Goal: Transaction & Acquisition: Purchase product/service

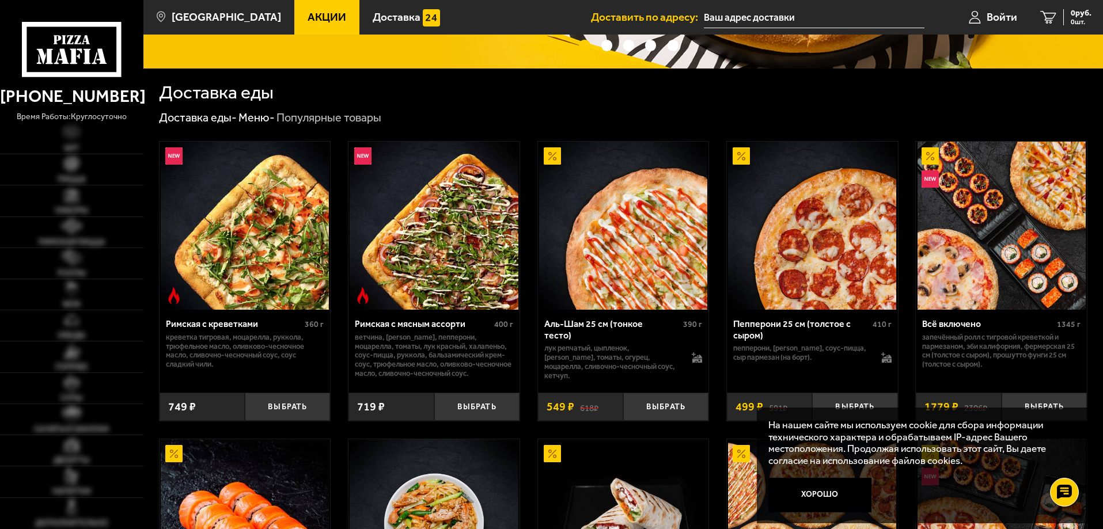
scroll to position [288, 0]
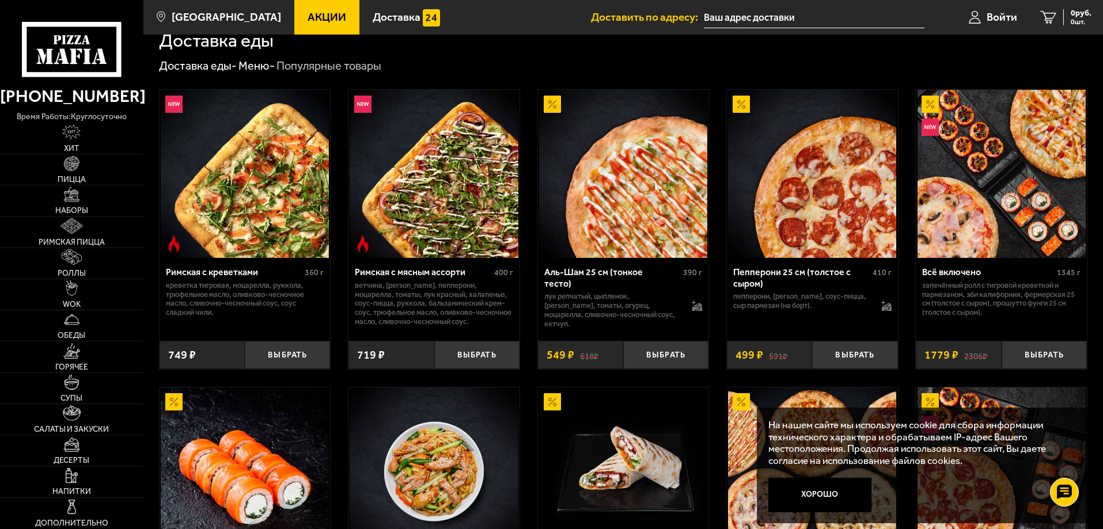
click at [447, 220] on img at bounding box center [434, 174] width 168 height 168
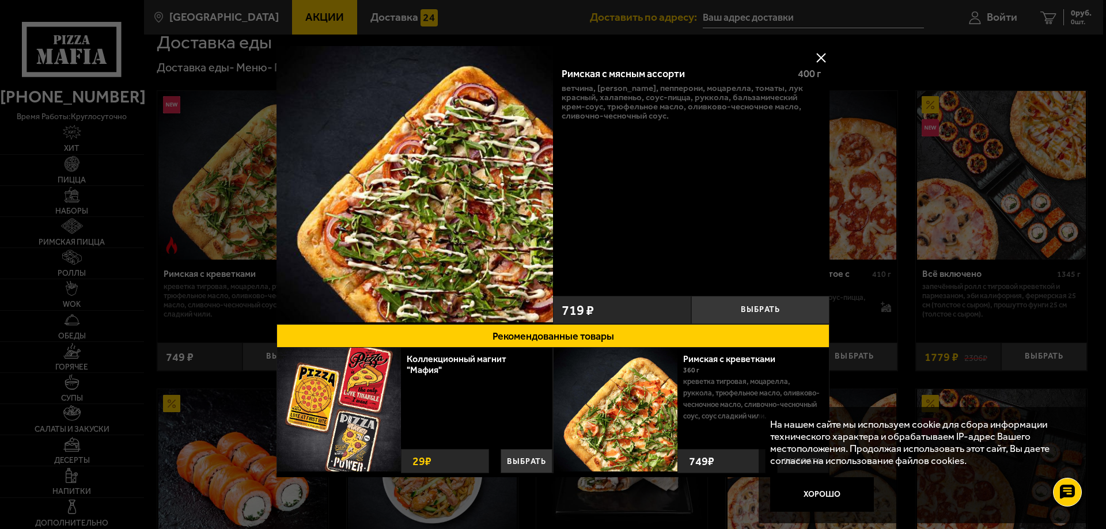
click at [816, 61] on button at bounding box center [820, 57] width 17 height 17
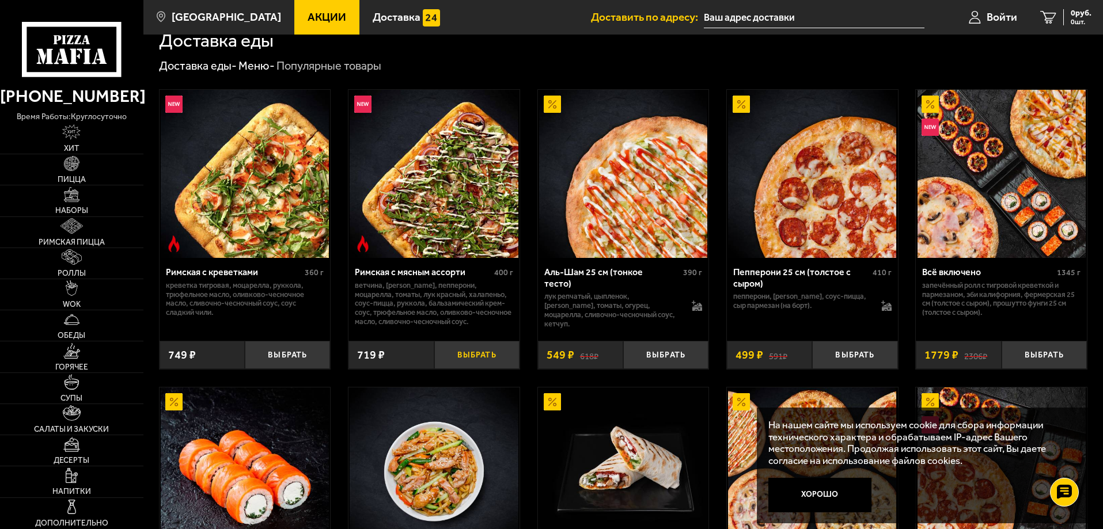
click at [477, 355] on button "Выбрать" at bounding box center [476, 355] width 85 height 28
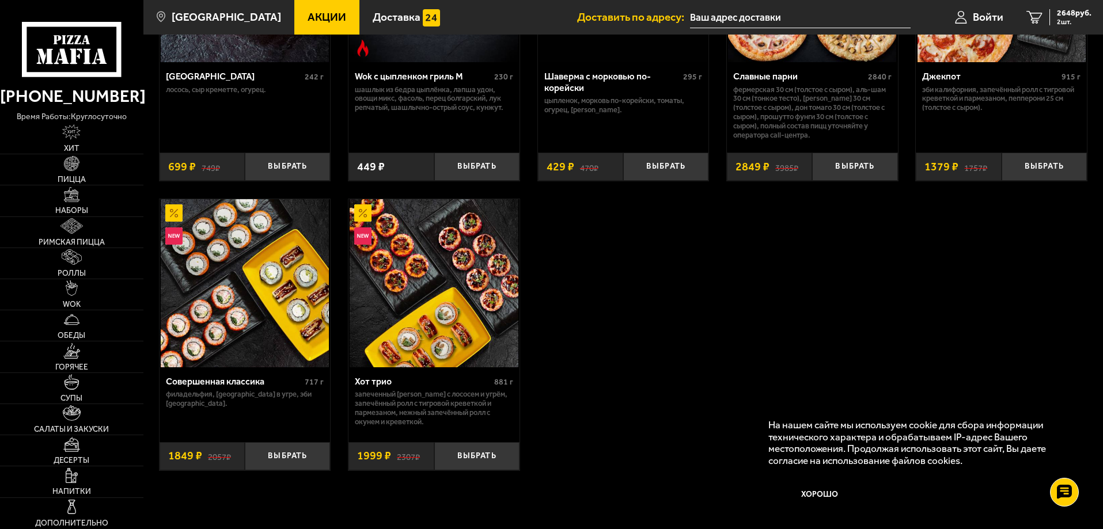
scroll to position [634, 0]
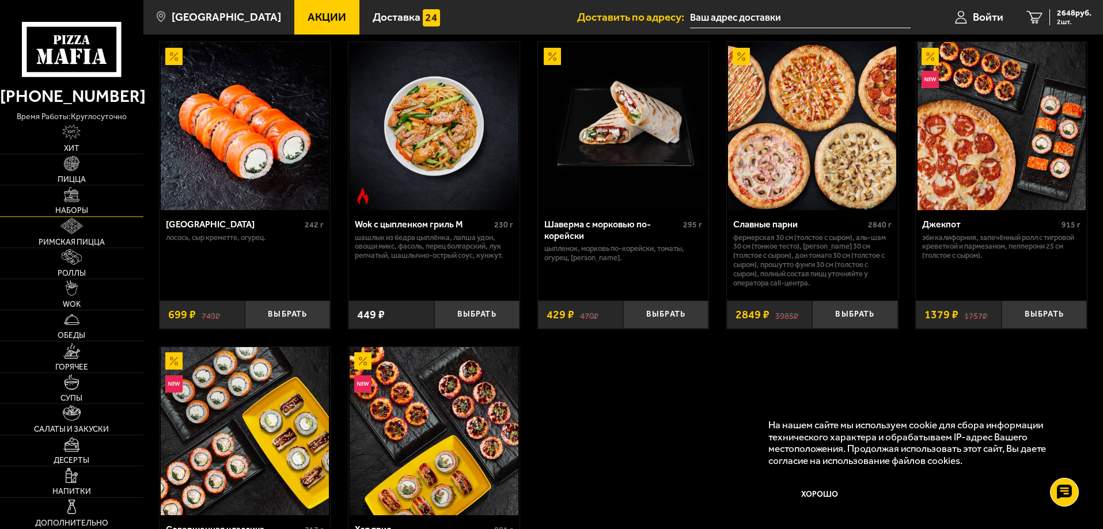
click at [82, 200] on link "Наборы" at bounding box center [71, 201] width 143 height 31
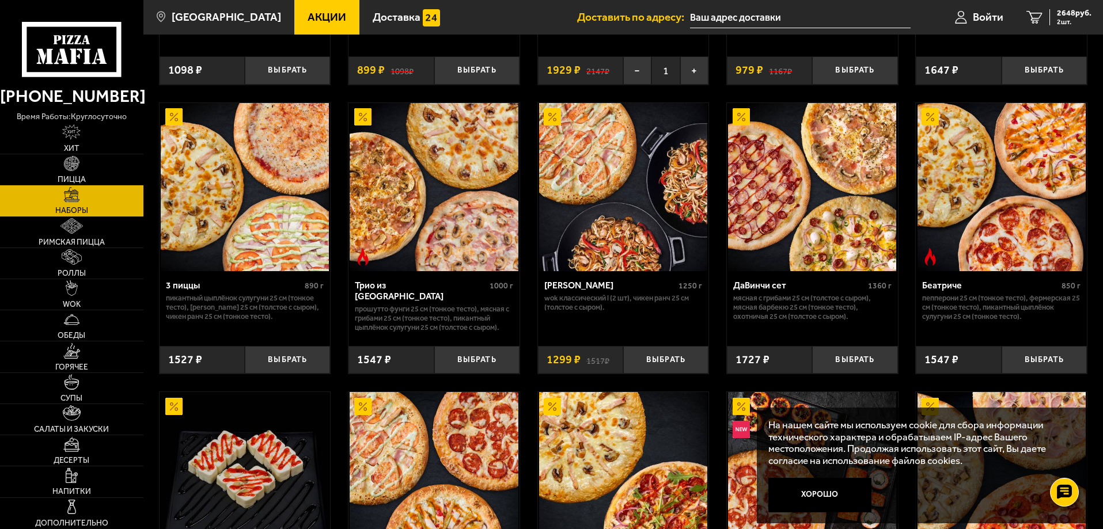
scroll to position [403, 0]
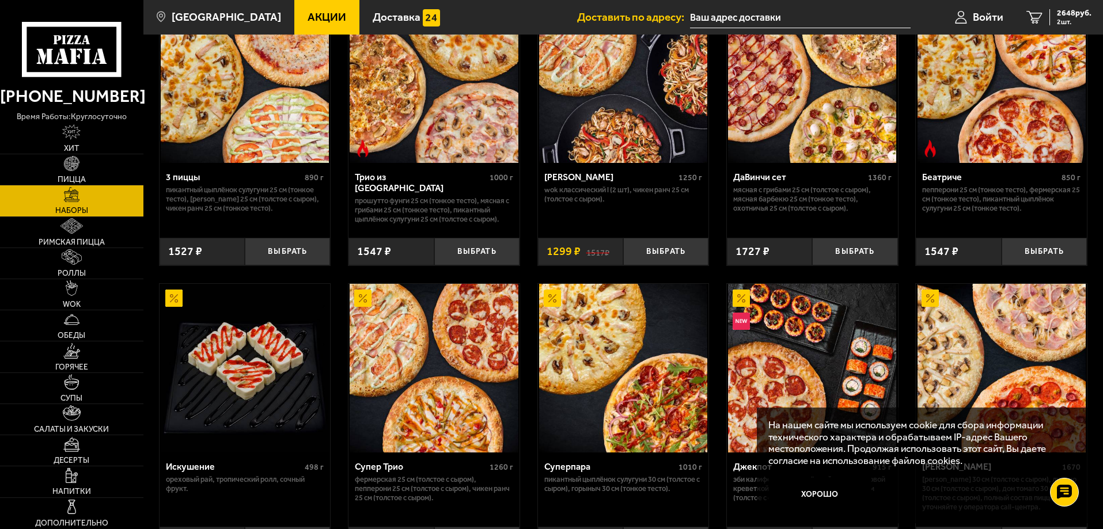
click at [209, 339] on img at bounding box center [245, 368] width 168 height 168
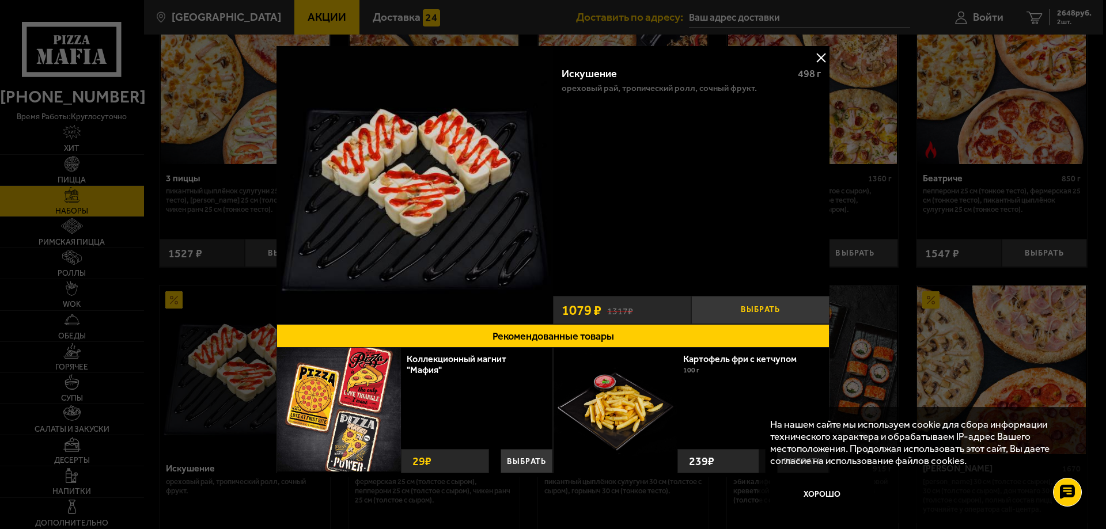
click at [761, 308] on button "Выбрать" at bounding box center [760, 310] width 138 height 28
click at [815, 51] on button at bounding box center [820, 57] width 17 height 17
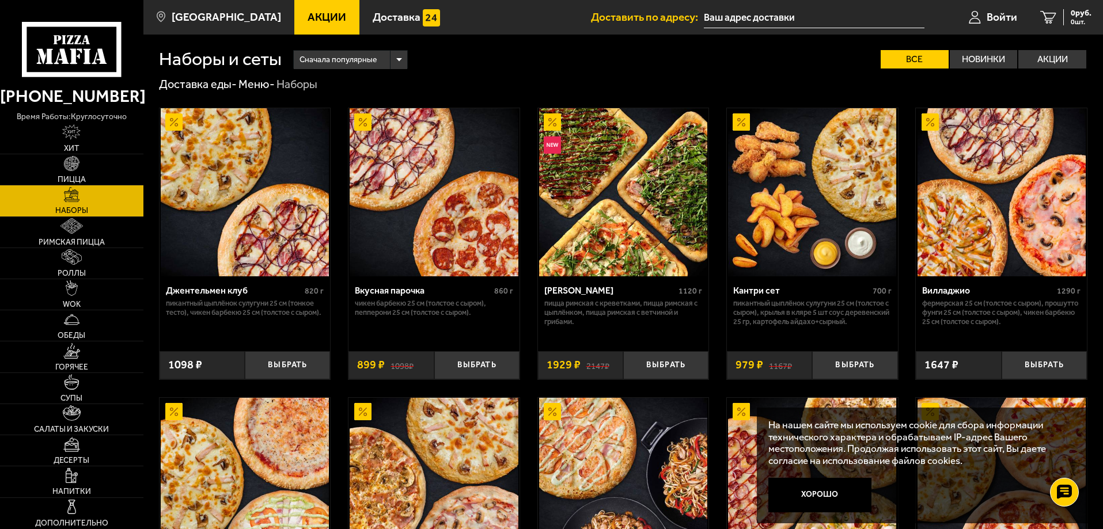
click at [675, 156] on img at bounding box center [623, 192] width 168 height 168
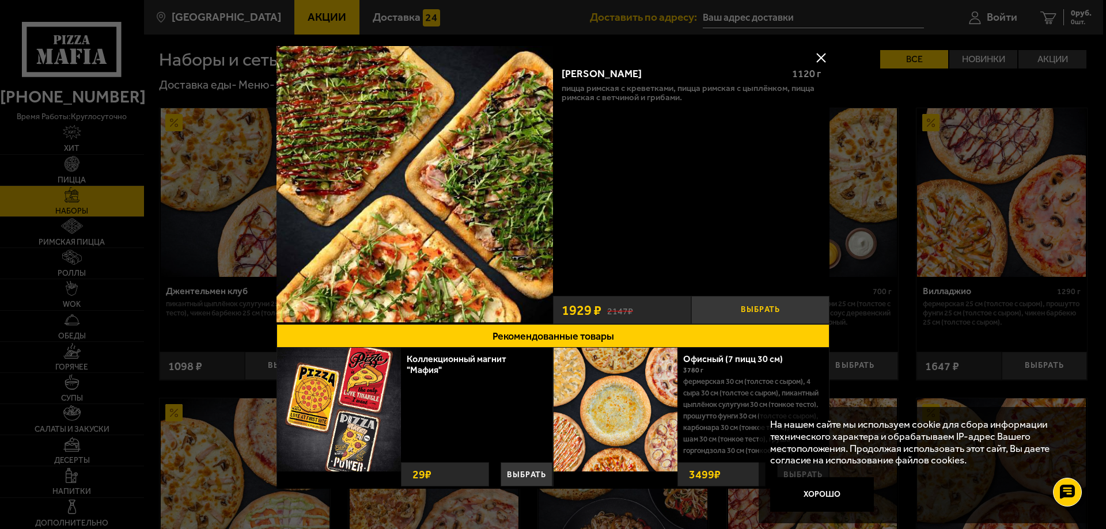
click at [746, 307] on button "Выбрать" at bounding box center [760, 310] width 138 height 28
click at [817, 59] on button at bounding box center [820, 57] width 17 height 17
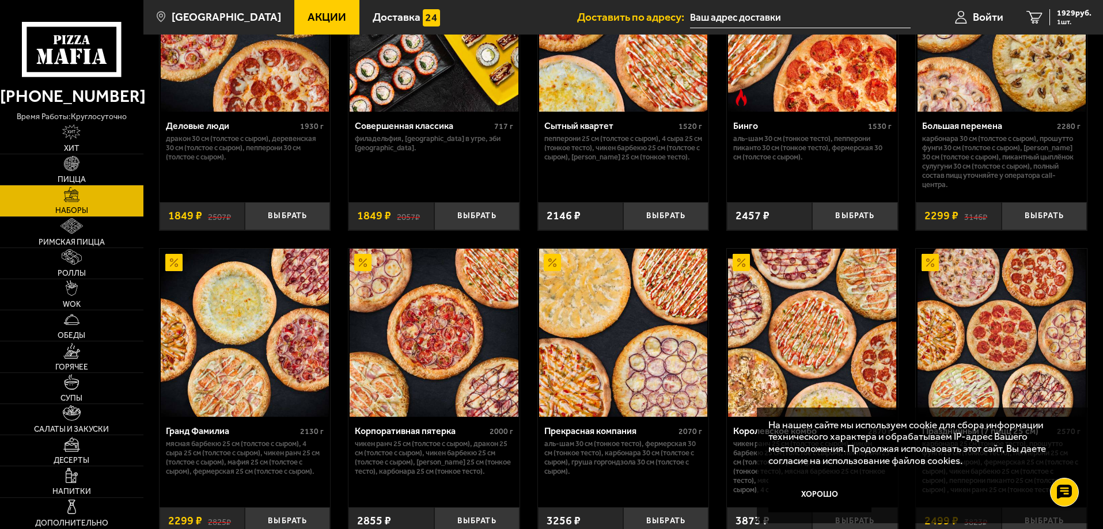
scroll to position [1325, 0]
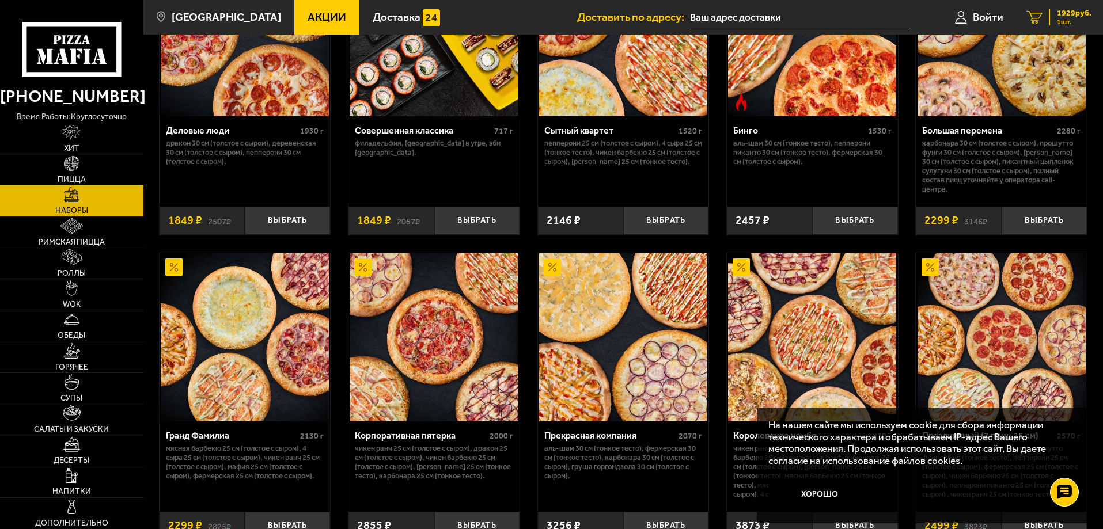
click at [1062, 16] on span "1929 руб." at bounding box center [1074, 13] width 35 height 8
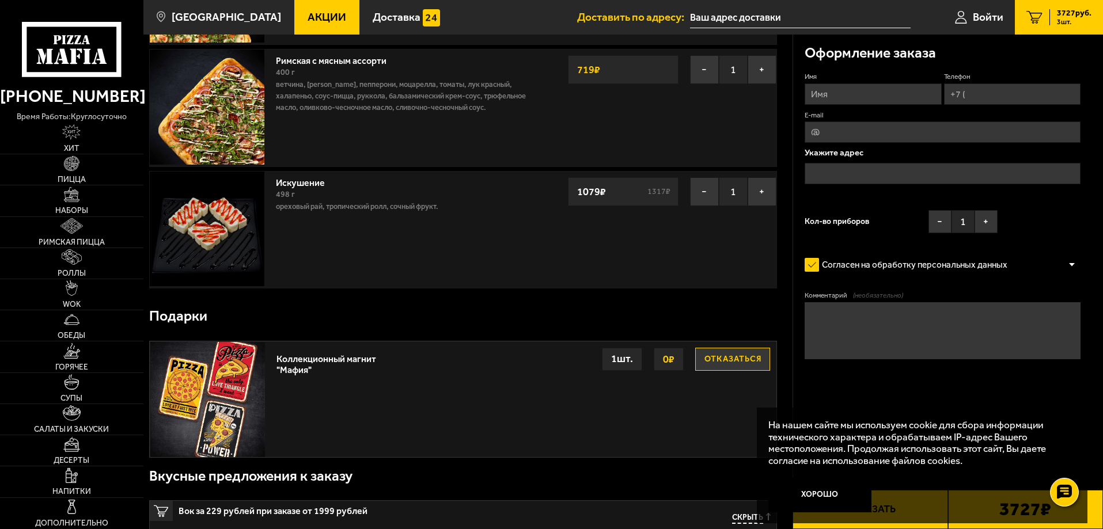
scroll to position [173, 0]
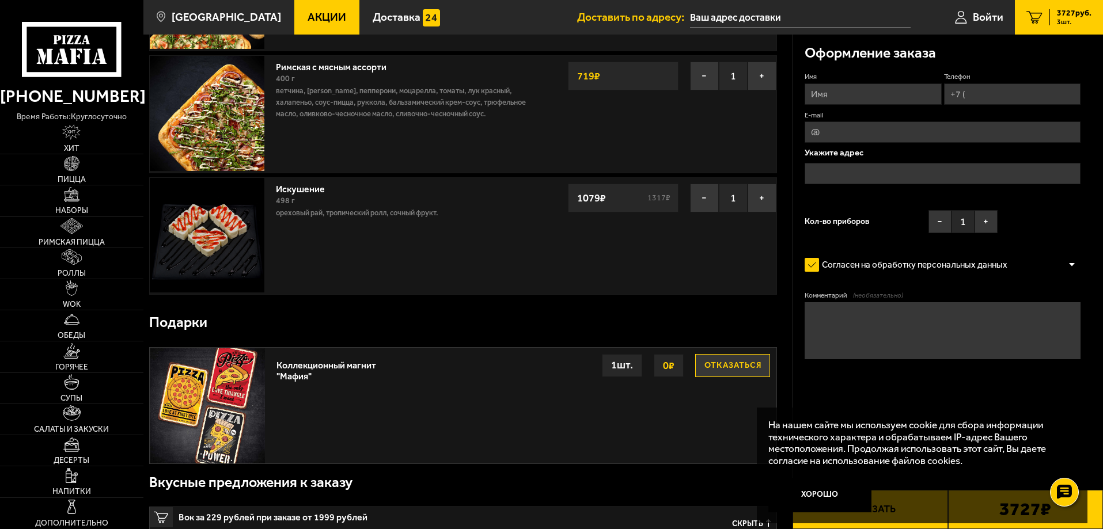
click at [740, 373] on button "Отказаться" at bounding box center [732, 365] width 75 height 23
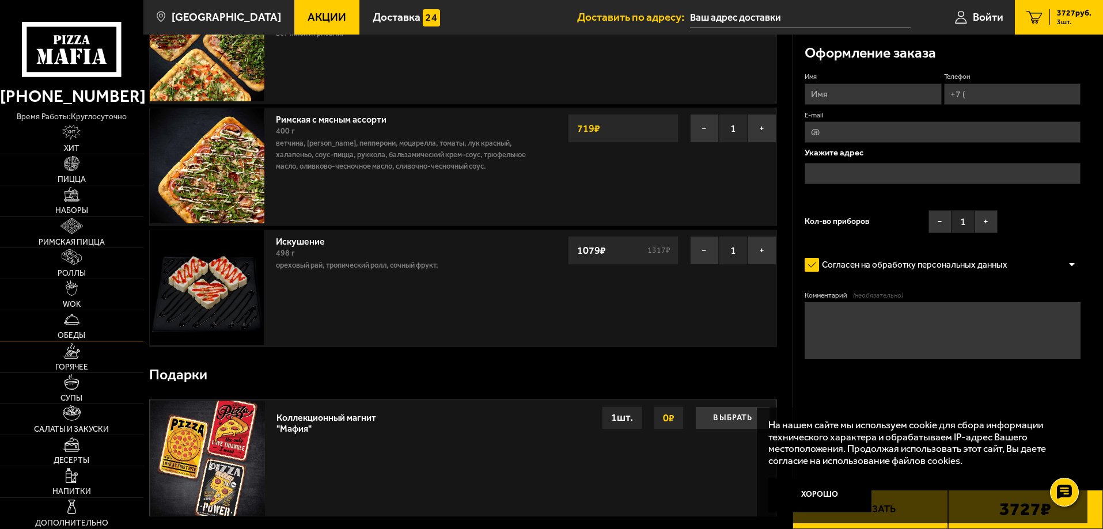
scroll to position [115, 0]
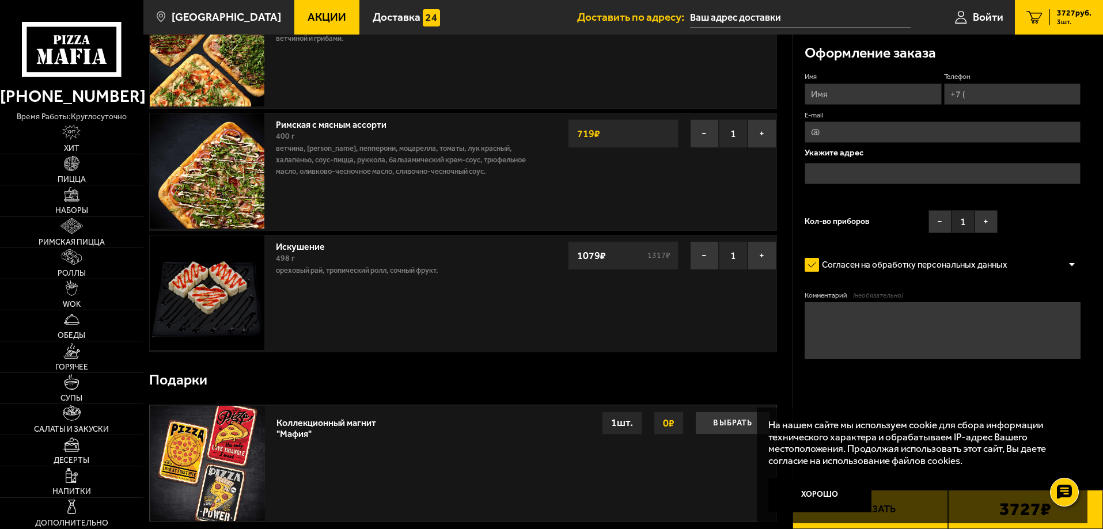
drag, startPoint x: 800, startPoint y: 503, endPoint x: 827, endPoint y: 510, distance: 27.5
click at [800, 503] on button "Хорошо" at bounding box center [821, 495] width 104 height 35
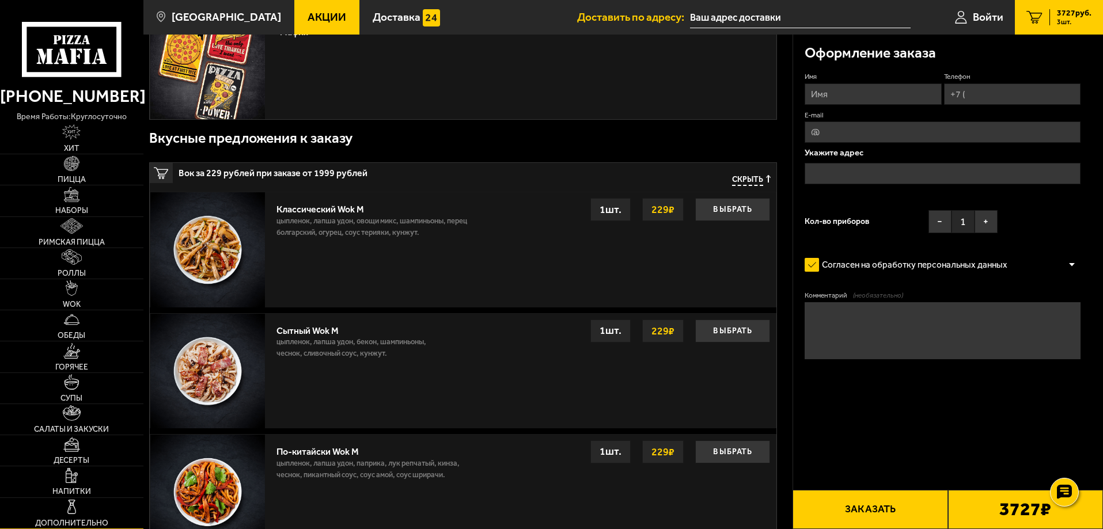
scroll to position [519, 0]
click at [82, 43] on icon at bounding box center [71, 49] width 99 height 55
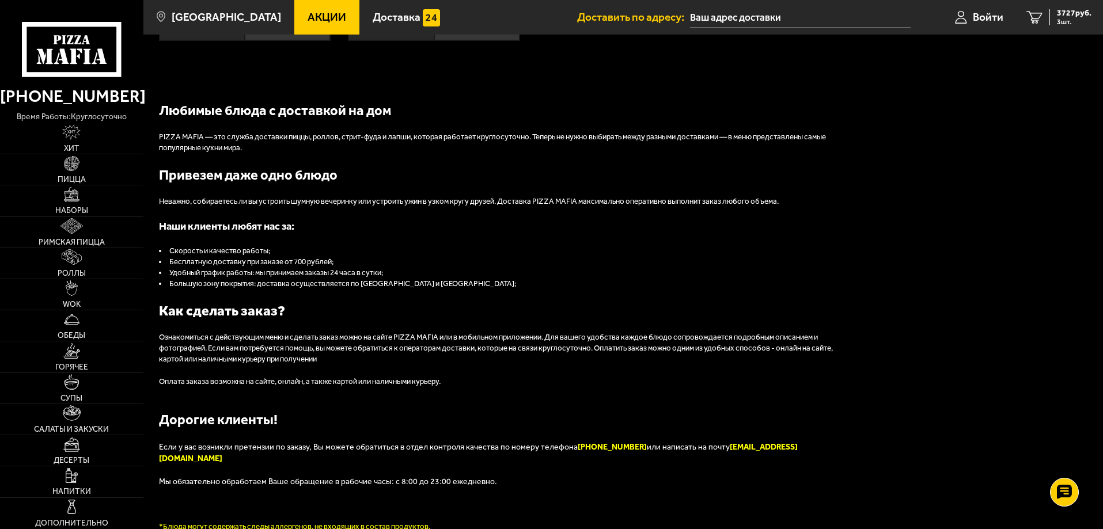
scroll to position [1187, 0]
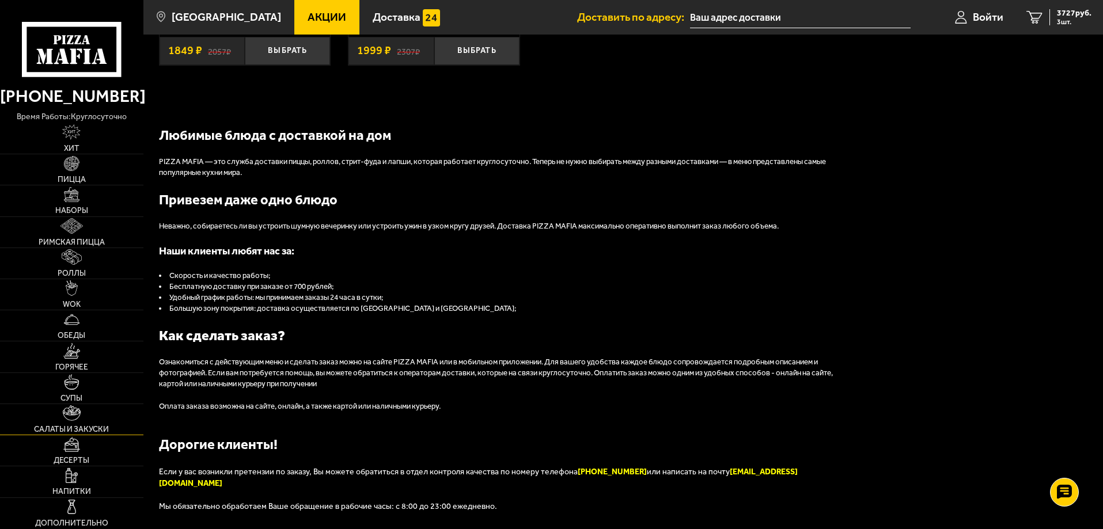
click at [78, 429] on span "Салаты и закуски" at bounding box center [71, 430] width 75 height 8
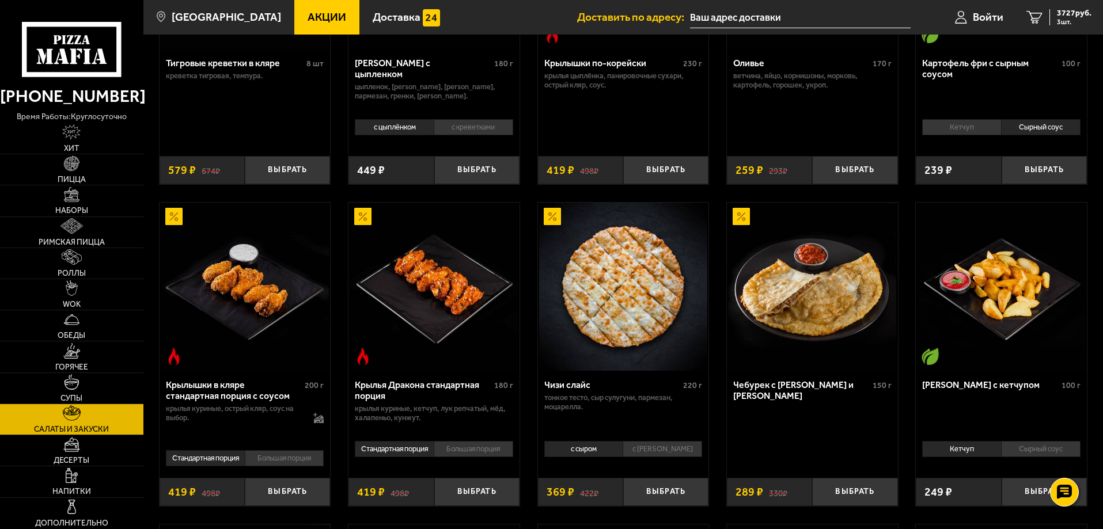
scroll to position [230, 0]
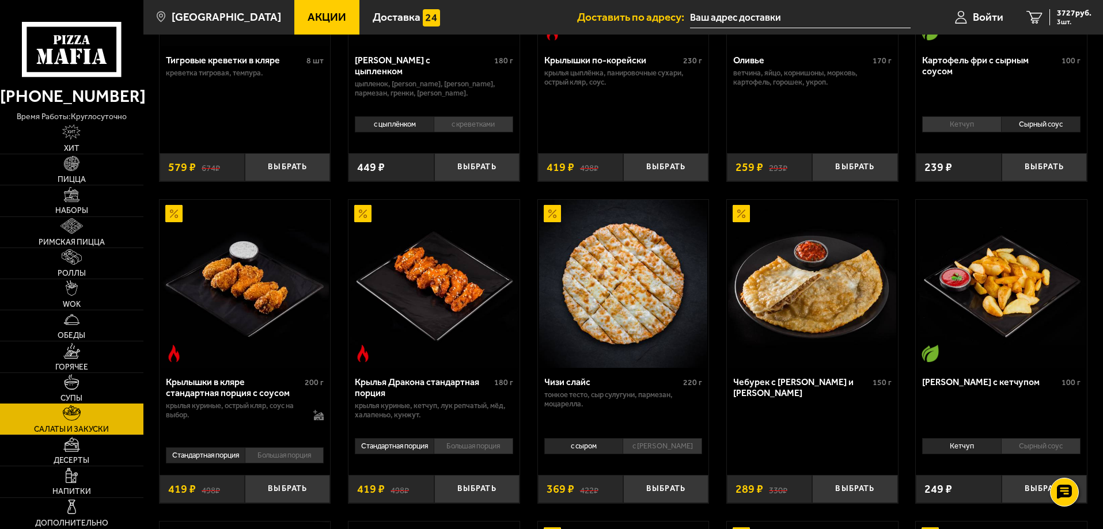
drag, startPoint x: 82, startPoint y: 406, endPoint x: 78, endPoint y: 398, distance: 9.0
click at [82, 406] on link "Салаты и закуски" at bounding box center [71, 419] width 143 height 31
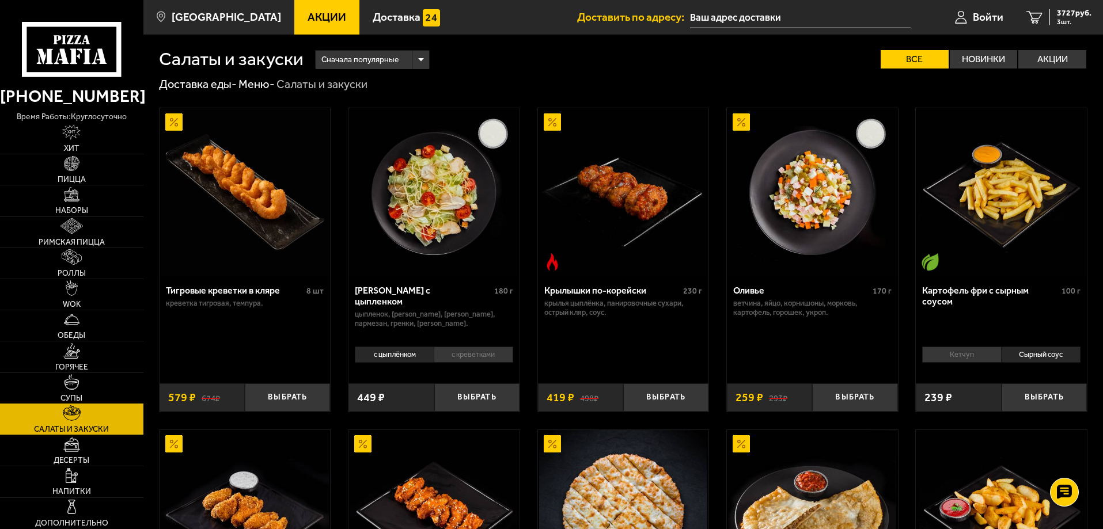
click at [72, 388] on img at bounding box center [72, 382] width 16 height 16
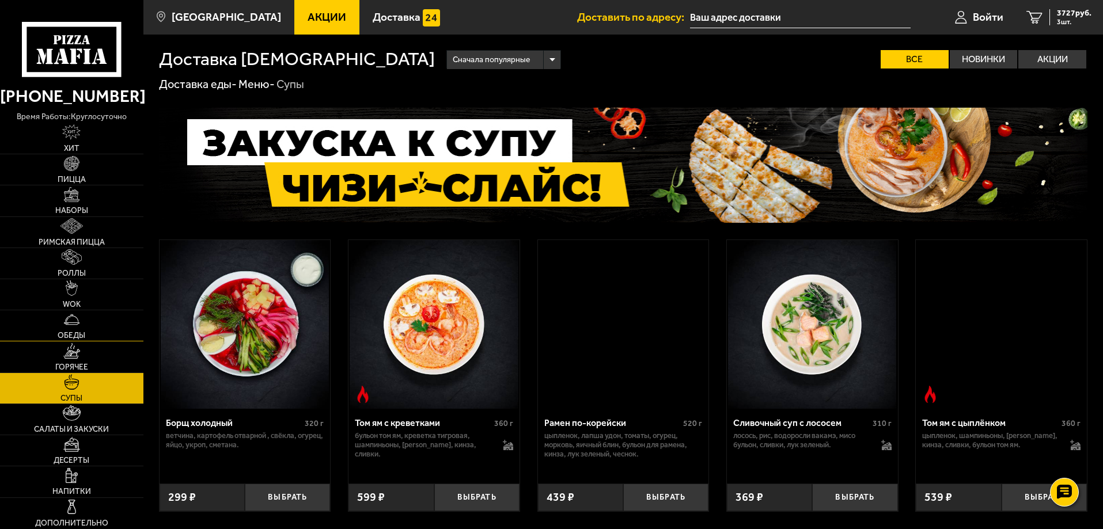
click at [71, 339] on span "Обеды" at bounding box center [72, 336] width 28 height 8
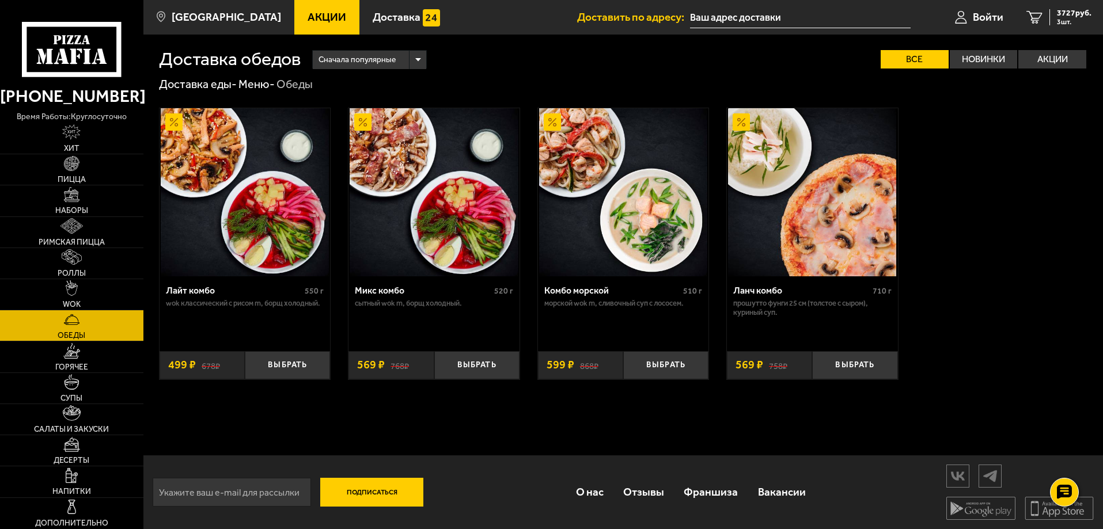
click at [89, 43] on icon at bounding box center [71, 49] width 99 height 55
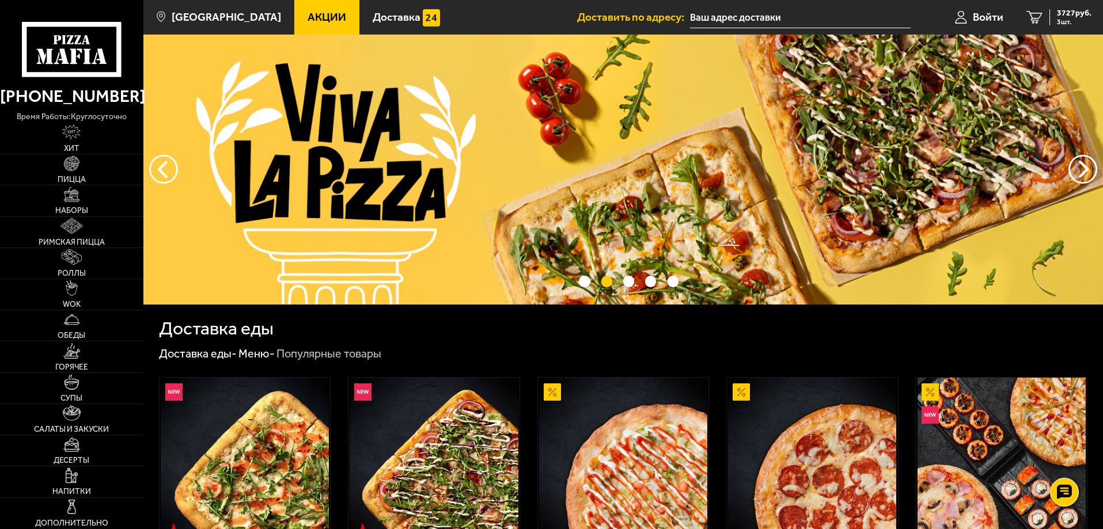
click at [562, 169] on img at bounding box center [623, 170] width 960 height 270
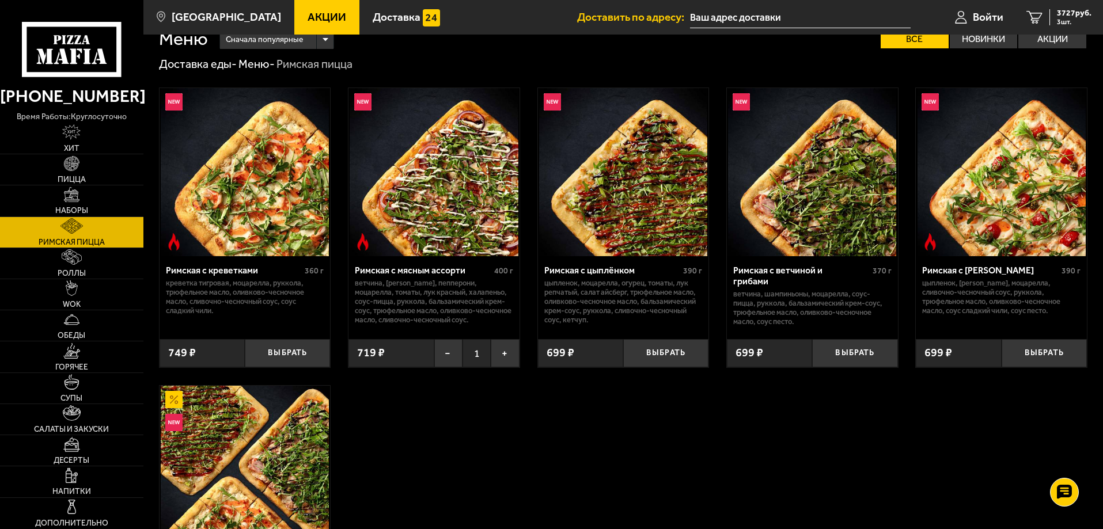
scroll to position [173, 0]
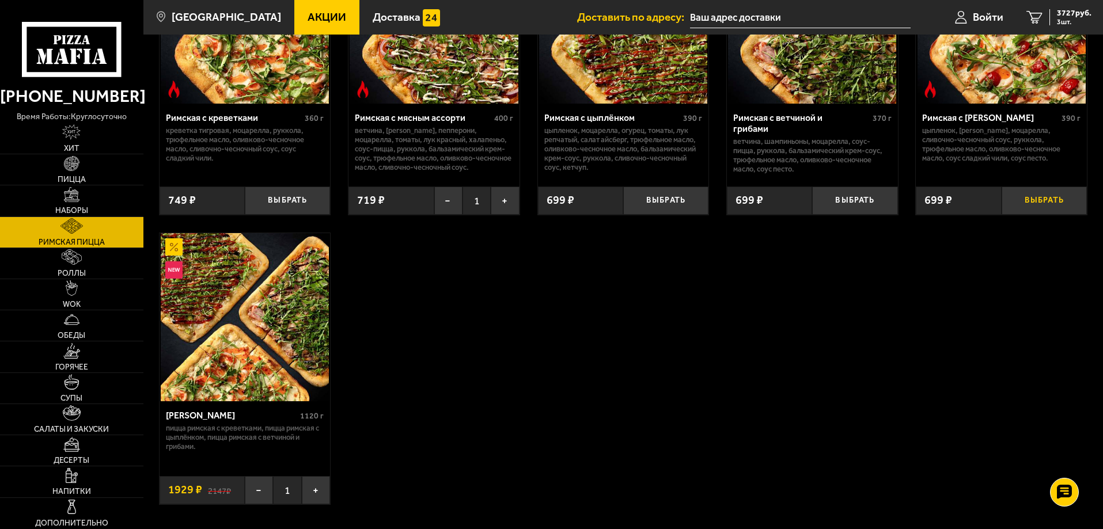
click at [1047, 203] on button "Выбрать" at bounding box center [1044, 201] width 85 height 28
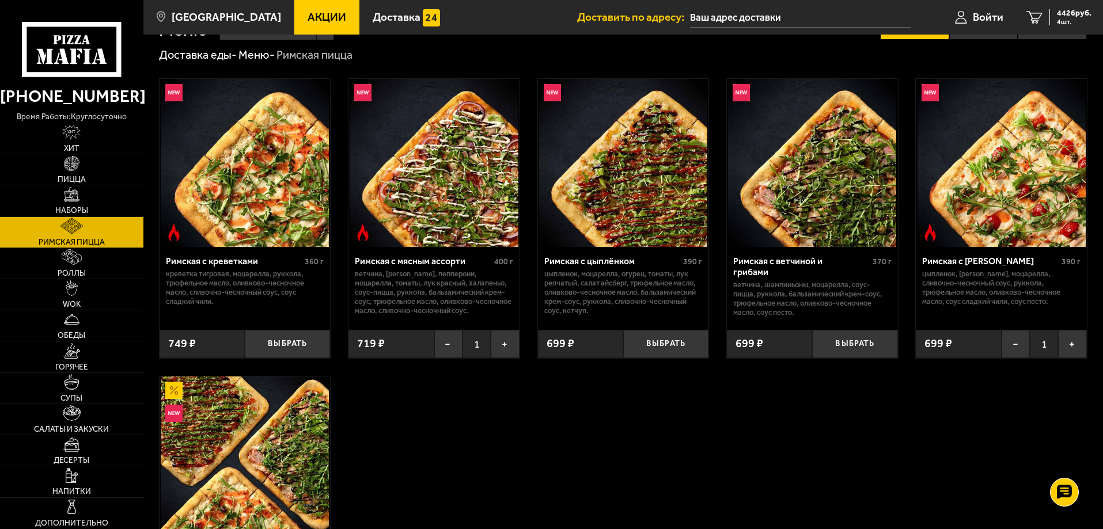
scroll to position [0, 0]
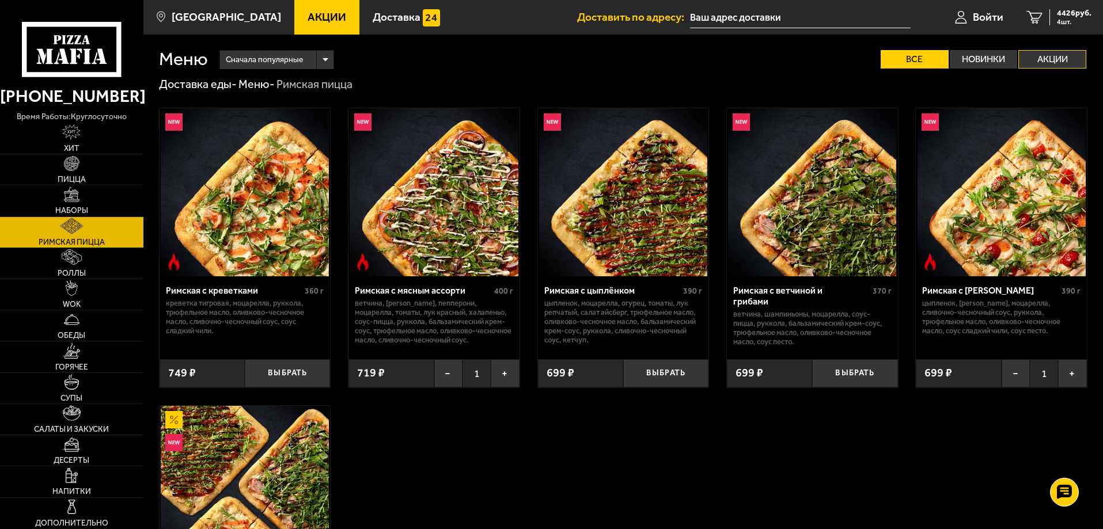
click at [1057, 55] on label "Акции" at bounding box center [1053, 59] width 68 height 18
click at [0, 0] on input "Акции" at bounding box center [0, 0] width 0 height 0
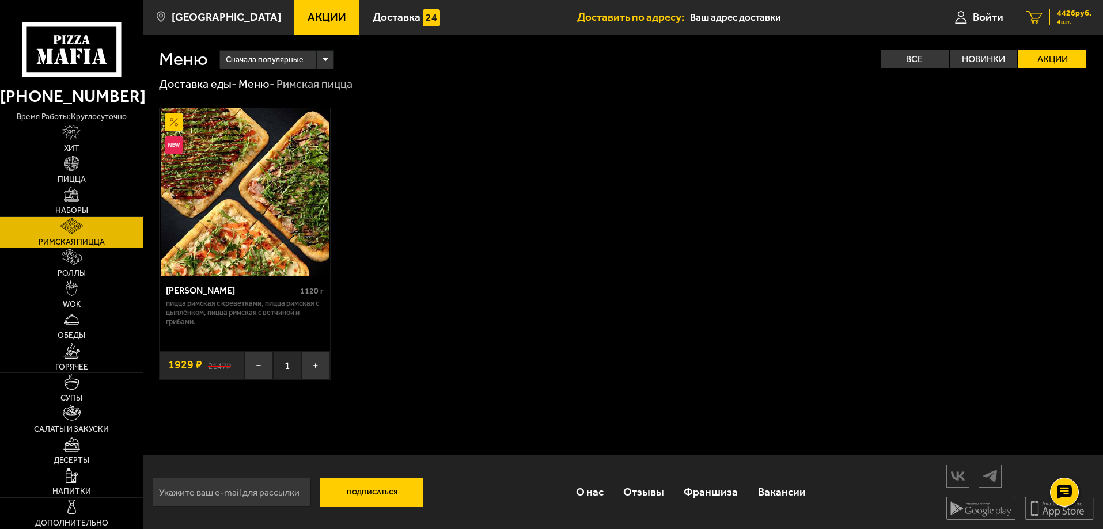
click at [1067, 18] on span "4 шт." at bounding box center [1074, 21] width 35 height 7
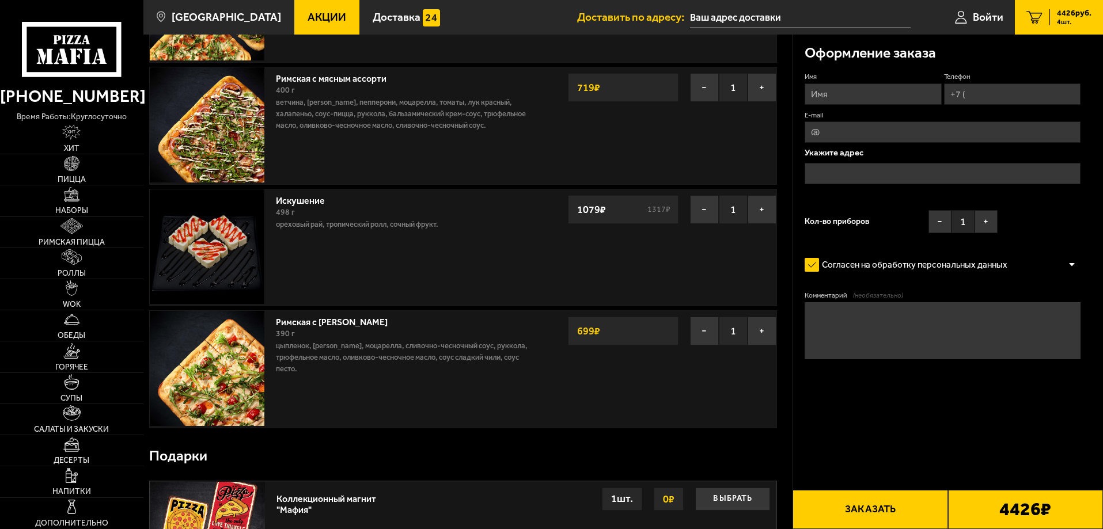
scroll to position [173, 0]
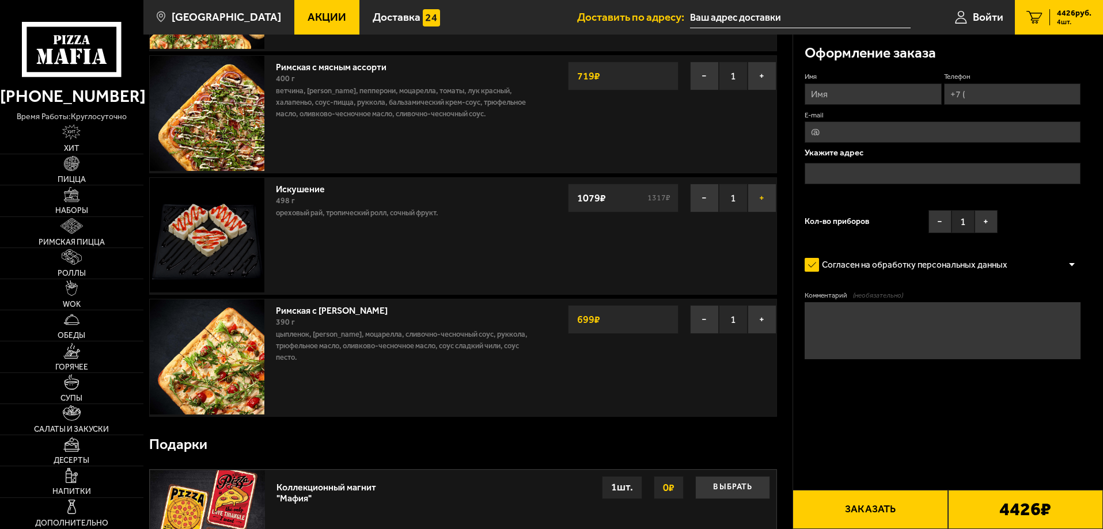
click at [765, 202] on button "+" at bounding box center [762, 198] width 29 height 29
click at [854, 102] on input "Имя" at bounding box center [873, 94] width 137 height 21
type input "Рената"
click at [994, 97] on input "Телефон" at bounding box center [1012, 94] width 137 height 21
type input "+7 ("
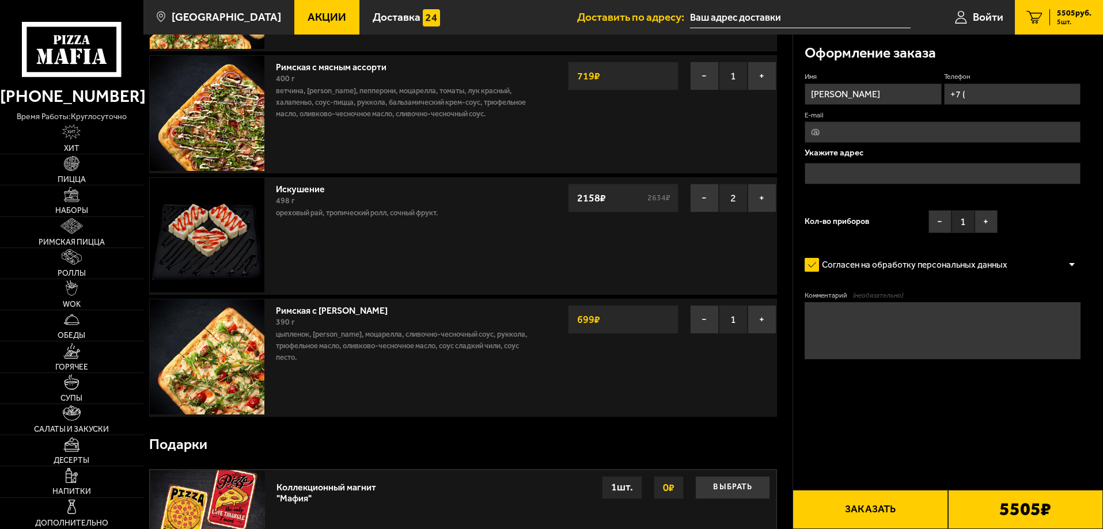
click at [864, 128] on input "E-mail" at bounding box center [943, 132] width 276 height 21
type input "renatasolnishko@yandex.ru"
click at [830, 171] on input "text" at bounding box center [943, 173] width 276 height 21
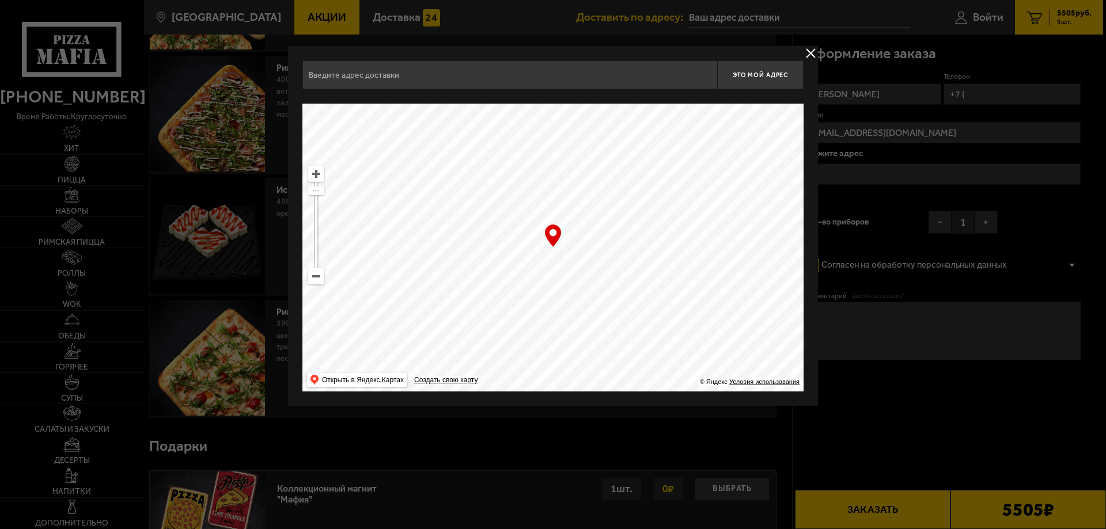
click at [502, 76] on input "text" at bounding box center [509, 74] width 415 height 29
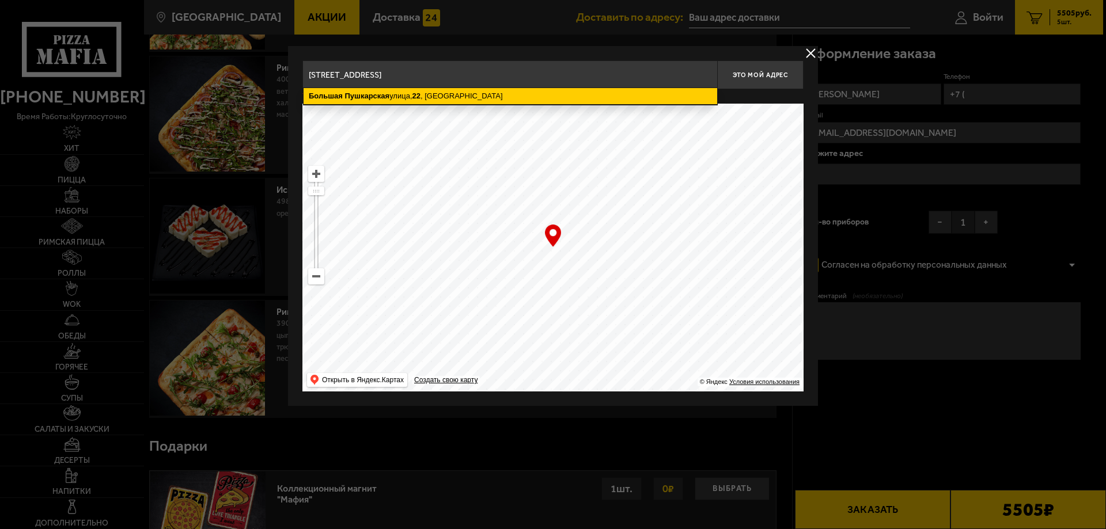
click at [485, 93] on ymaps "Большая Пушкарская улица, 22 , Санкт-Петербург" at bounding box center [511, 96] width 414 height 16
type input "Санкт-Петербург, Большая Пушкарская улица, 22"
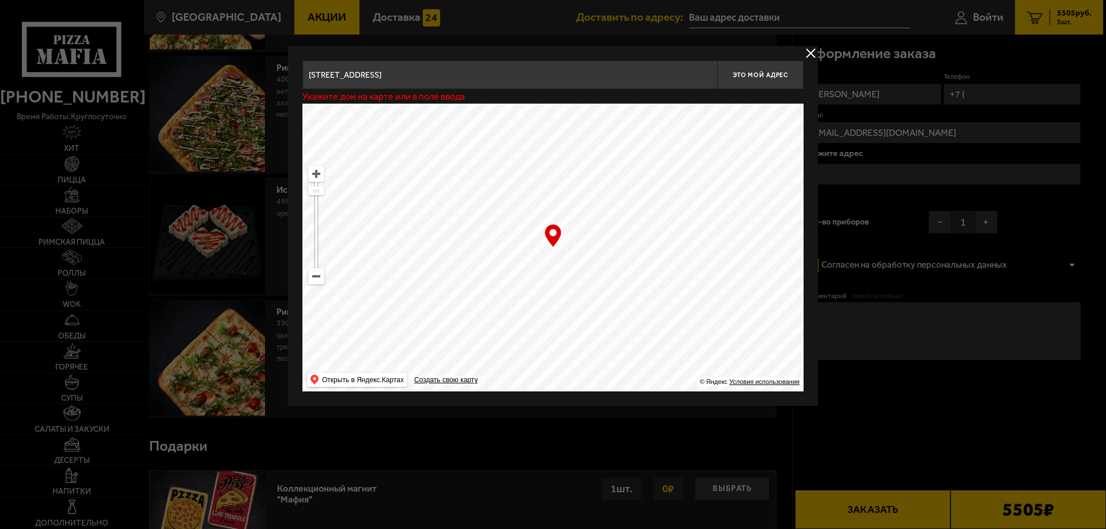
type input "Большая Пушкарская улица, 22"
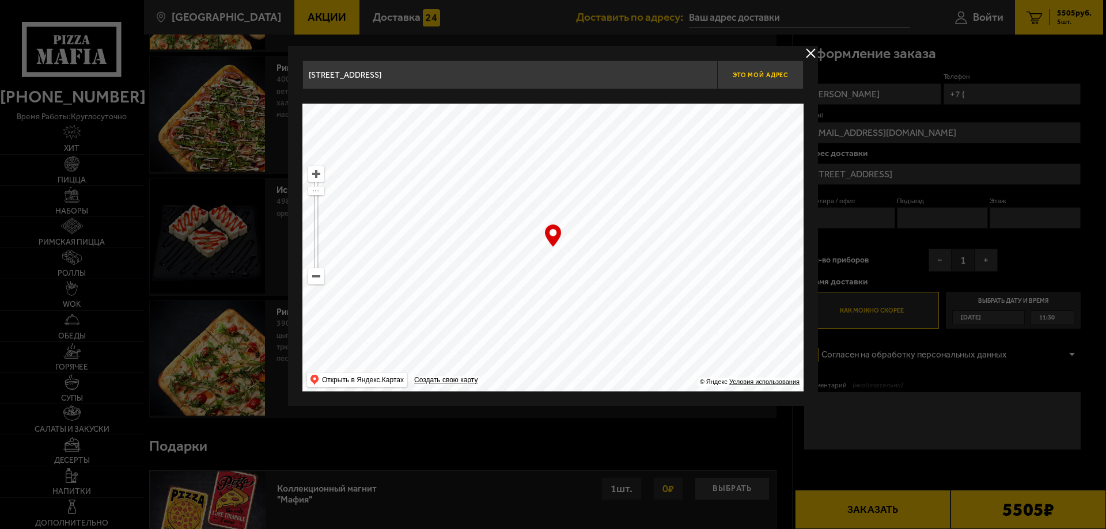
click at [758, 78] on span "Это мой адрес" at bounding box center [760, 74] width 55 height 7
type input "Санкт-Петербург, Большая Пушкарская улица, 22"
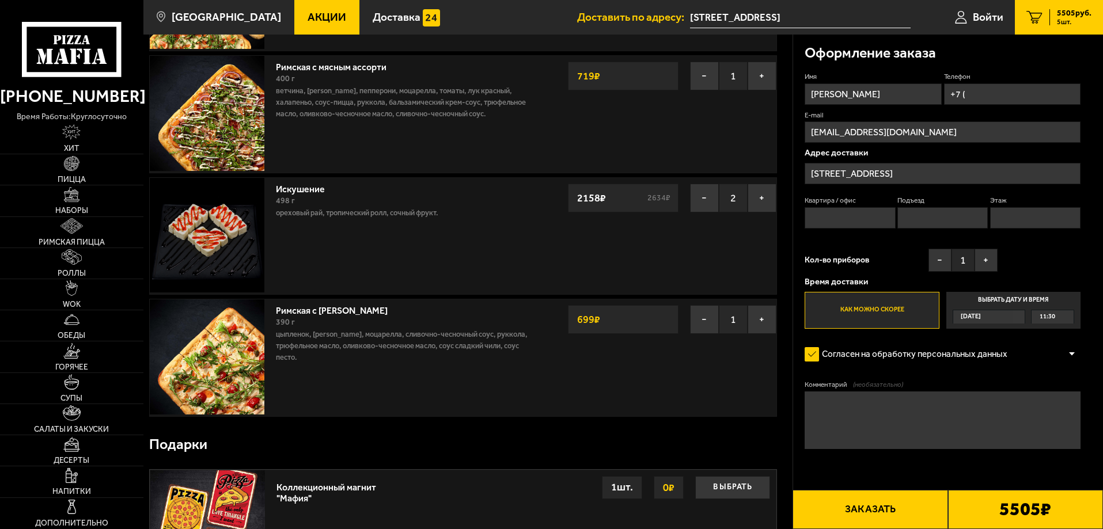
click at [858, 215] on input "Квартира / офис" at bounding box center [850, 217] width 90 height 21
click at [860, 410] on textarea "Комментарий (необязательно)" at bounding box center [943, 421] width 276 height 58
type textarea "БЦ Сенатор, встречу в холле"
click at [1053, 320] on span "11:30" at bounding box center [1048, 317] width 16 height 13
click at [0, 0] on input "Выбрать дату и время Сегодня 11:30" at bounding box center [0, 0] width 0 height 0
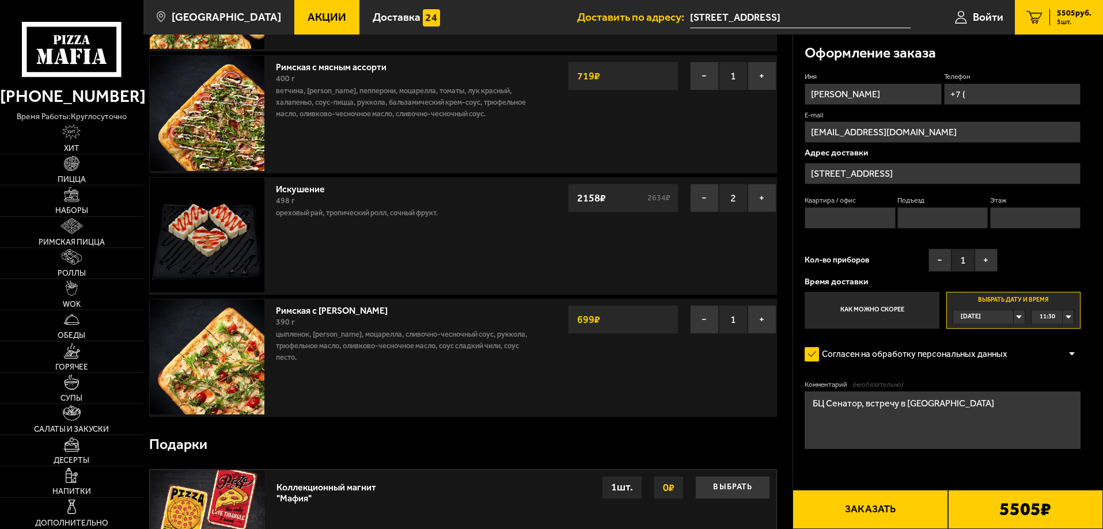
click at [1055, 317] on span "11:30" at bounding box center [1048, 317] width 16 height 13
click at [1055, 358] on span "12:00" at bounding box center [1049, 359] width 16 height 13
click at [986, 265] on button "+" at bounding box center [986, 260] width 23 height 23
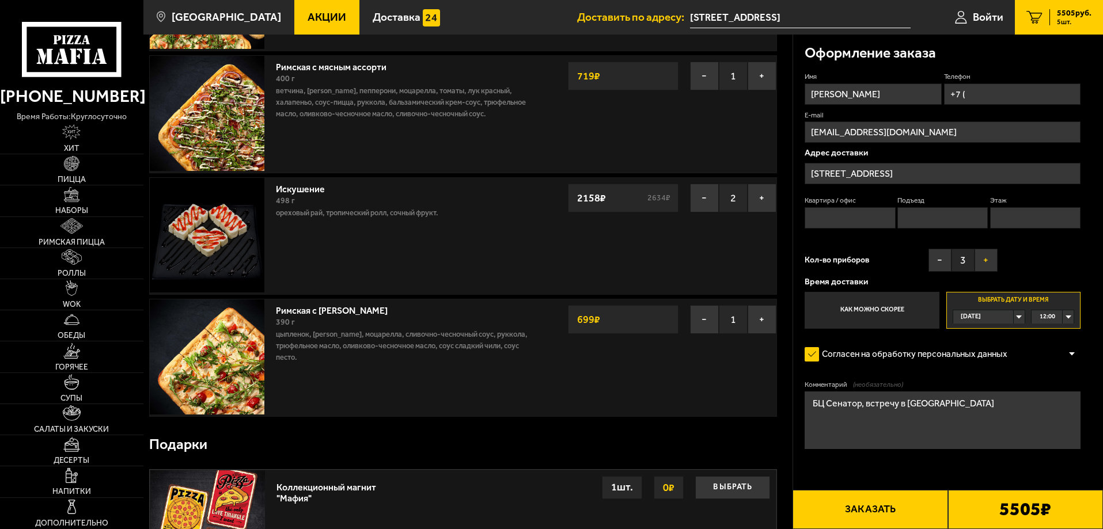
click at [986, 265] on button "+" at bounding box center [986, 260] width 23 height 23
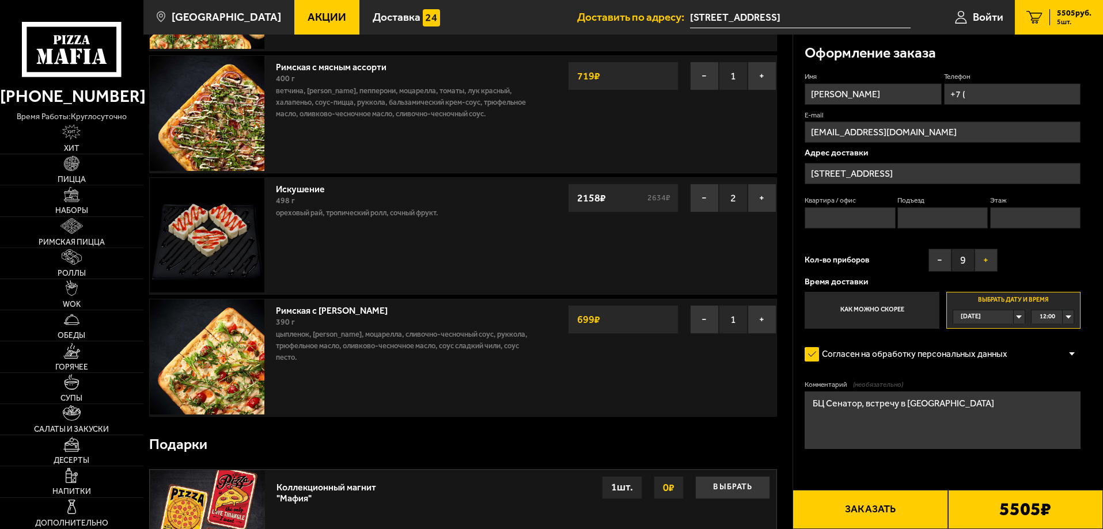
click at [986, 265] on button "+" at bounding box center [986, 260] width 23 height 23
click at [996, 99] on input "+7 (" at bounding box center [1012, 94] width 137 height 21
type input "+7 (981) 965-98-97"
click at [1076, 75] on icon at bounding box center [1076, 77] width 9 height 9
click at [1076, 84] on input "+7 (981) 965-98-97" at bounding box center [1012, 94] width 137 height 21
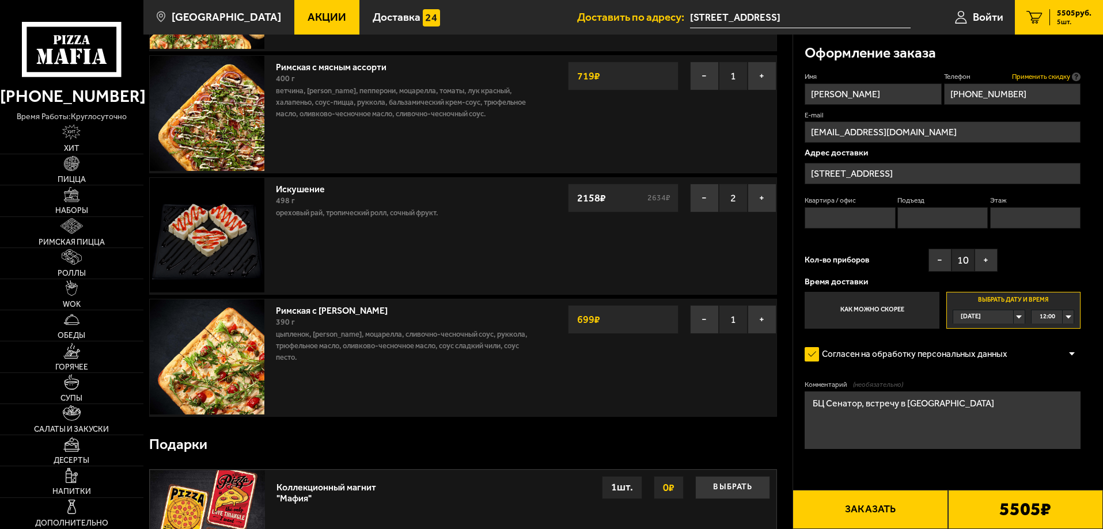
click at [1045, 77] on span "Применить скидку" at bounding box center [1041, 77] width 58 height 10
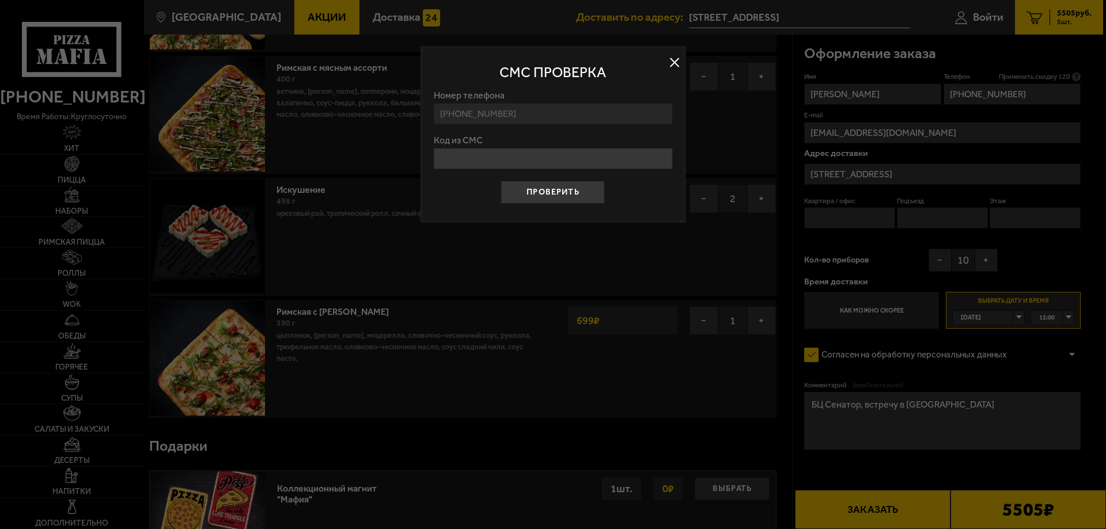
click at [526, 164] on input "Код из СМС" at bounding box center [553, 158] width 239 height 21
type input "439023"
click at [562, 189] on button "Проверить" at bounding box center [553, 192] width 104 height 23
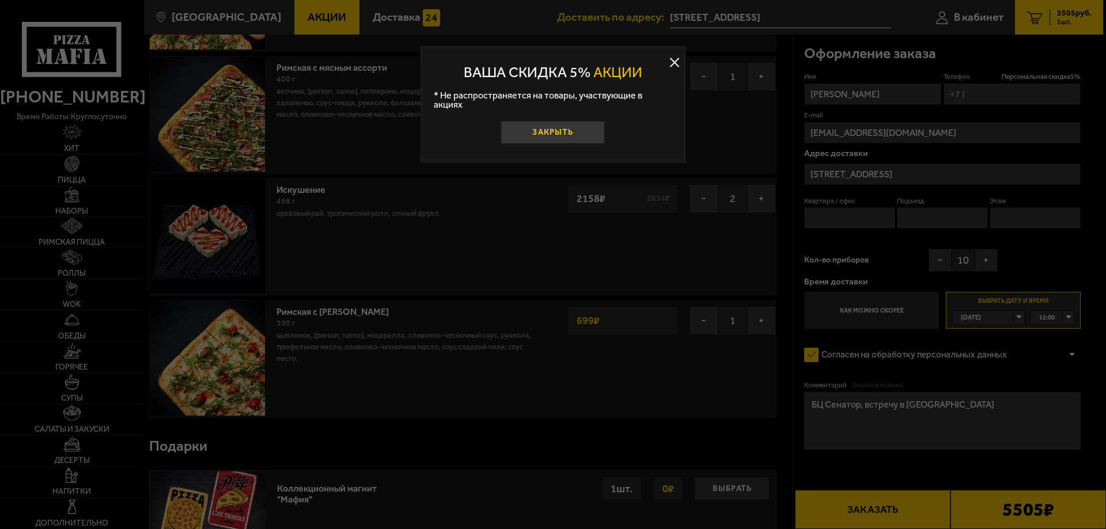
click at [565, 123] on button "Закрыть" at bounding box center [553, 132] width 104 height 23
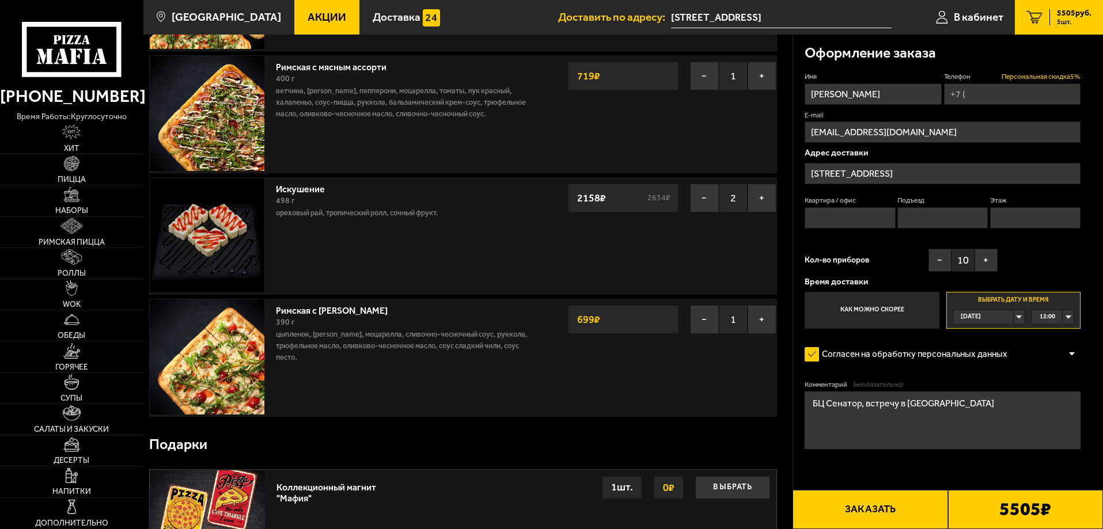
click at [1048, 75] on span "Персональная скидка 5 %" at bounding box center [1041, 77] width 79 height 10
click at [1048, 84] on input "Телефон Персональная скидка 5 %" at bounding box center [1012, 94] width 137 height 21
click at [994, 99] on input "Телефон Персональная скидка 5 %" at bounding box center [1012, 94] width 137 height 21
type input "+7 (981) 965-98-97"
click at [871, 220] on input "Квартира / офис" at bounding box center [850, 217] width 90 height 21
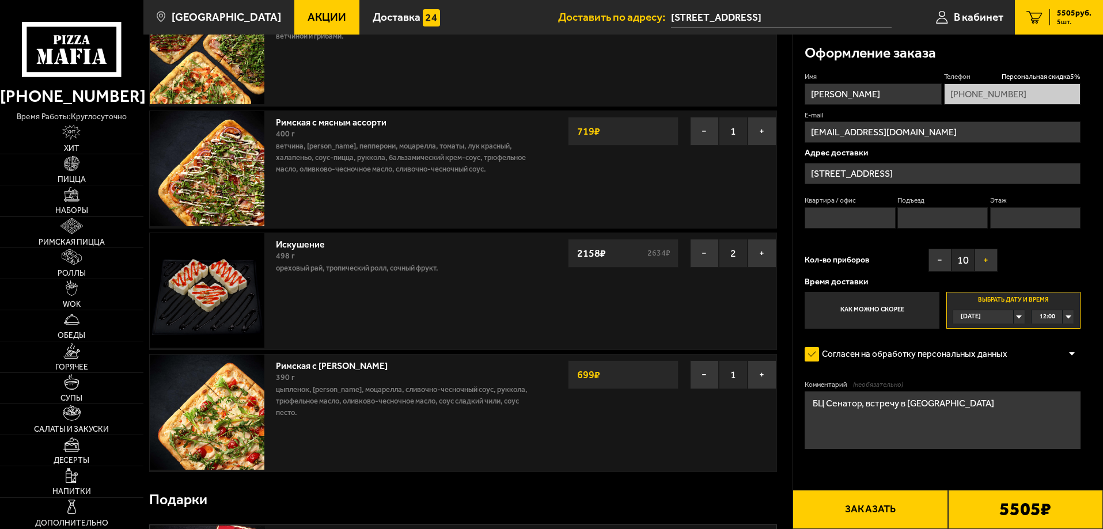
scroll to position [115, 0]
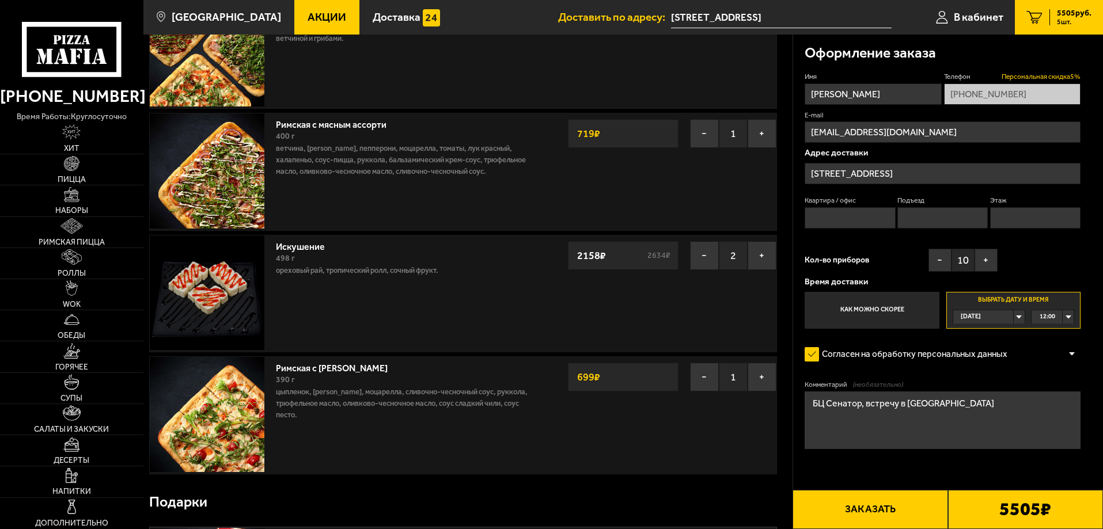
click at [1064, 77] on span "Персональная скидка 5 %" at bounding box center [1041, 77] width 79 height 10
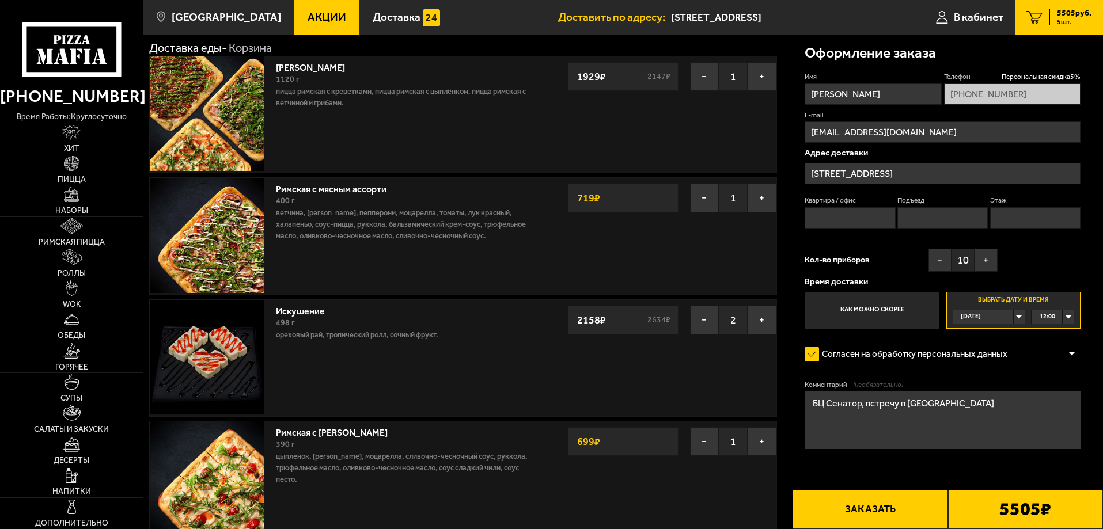
scroll to position [0, 0]
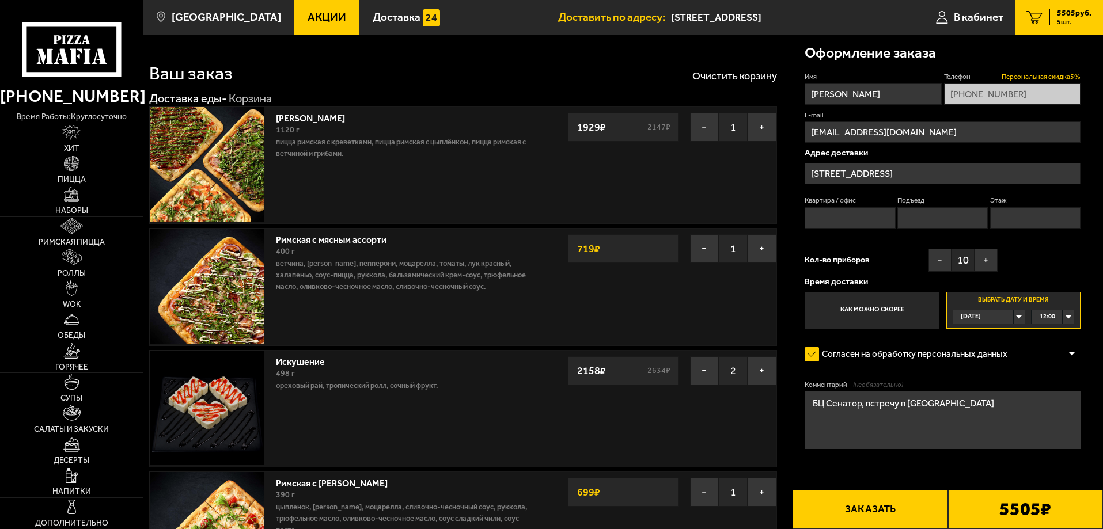
click at [1066, 76] on span "Персональная скидка 5 %" at bounding box center [1041, 77] width 79 height 10
click at [939, 130] on input "renatasolnishko@yandex.ru" at bounding box center [943, 132] width 276 height 21
type input "Renatasolnishko@yandex.ru"
click at [894, 316] on label "Как можно скорее" at bounding box center [872, 310] width 134 height 37
click at [0, 0] on input "Как можно скорее" at bounding box center [0, 0] width 0 height 0
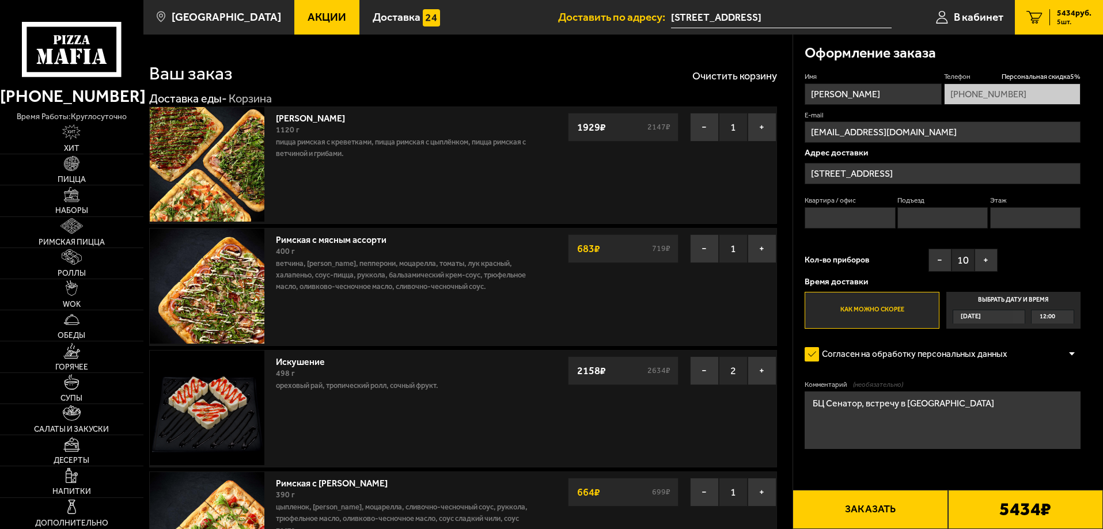
click at [1049, 319] on span "12:00" at bounding box center [1048, 317] width 16 height 13
click at [0, 0] on input "Выбрать дату и время Сегодня 12:00" at bounding box center [0, 0] width 0 height 0
click at [992, 316] on div "Сегодня" at bounding box center [984, 317] width 60 height 13
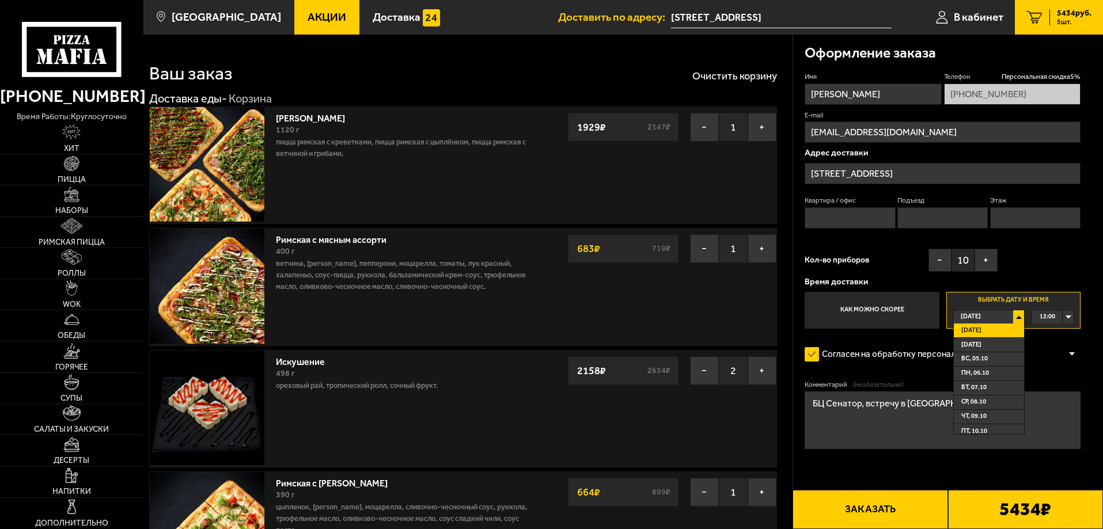
click at [1047, 316] on span "12:00" at bounding box center [1048, 317] width 16 height 13
click at [1064, 272] on div "Имя Рената Телефон Персональная скидка 5 % +7 (981) 965-98-97 E-mail Renatasoln…" at bounding box center [943, 200] width 276 height 257
click at [884, 471] on form "Имя Рената Телефон Персональная скидка 5 % +7 (981) 965-98-97 E-mail Renatasoln…" at bounding box center [943, 294] width 276 height 445
click at [830, 353] on label "Согласен на обработку персональных данных" at bounding box center [912, 354] width 214 height 23
click at [0, 0] on input "Согласен на обработку персональных данных" at bounding box center [0, 0] width 0 height 0
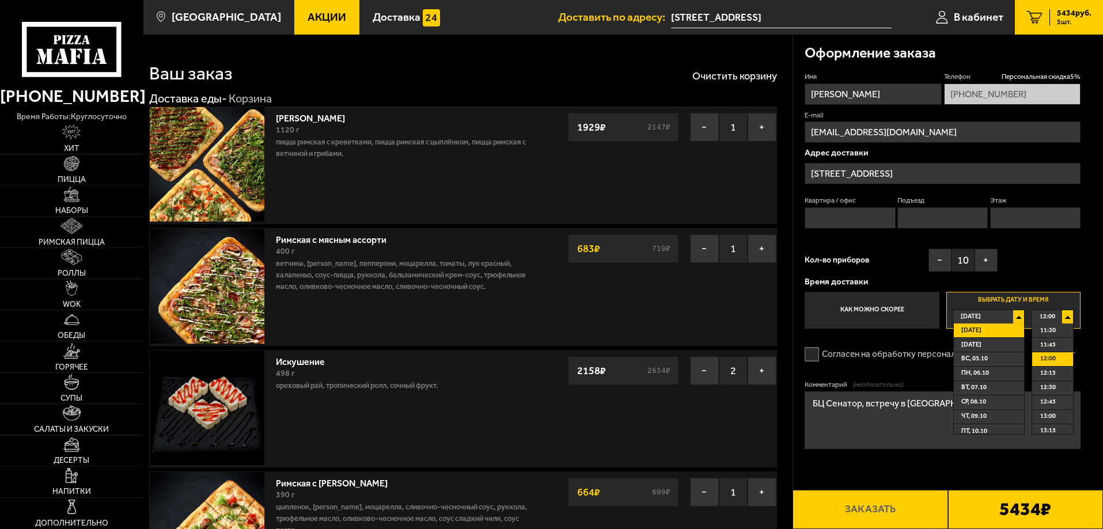
click at [813, 353] on label "Согласен на обработку персональных данных" at bounding box center [912, 354] width 214 height 23
click at [0, 0] on input "Согласен на обработку персональных данных" at bounding box center [0, 0] width 0 height 0
click at [979, 330] on span "Сегодня" at bounding box center [972, 330] width 20 height 13
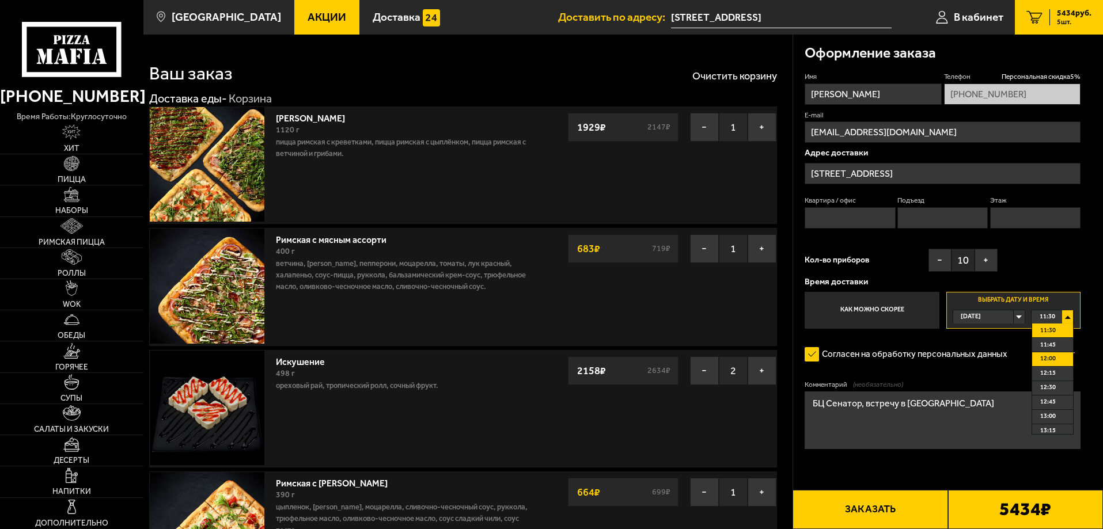
click at [1047, 362] on span "12:00" at bounding box center [1049, 359] width 16 height 13
click at [890, 510] on button "Заказать" at bounding box center [870, 509] width 155 height 39
click at [854, 217] on input "Квартира / офис" at bounding box center [850, 217] width 90 height 21
click at [1005, 210] on input "Этаж" at bounding box center [1035, 217] width 90 height 21
type input "1"
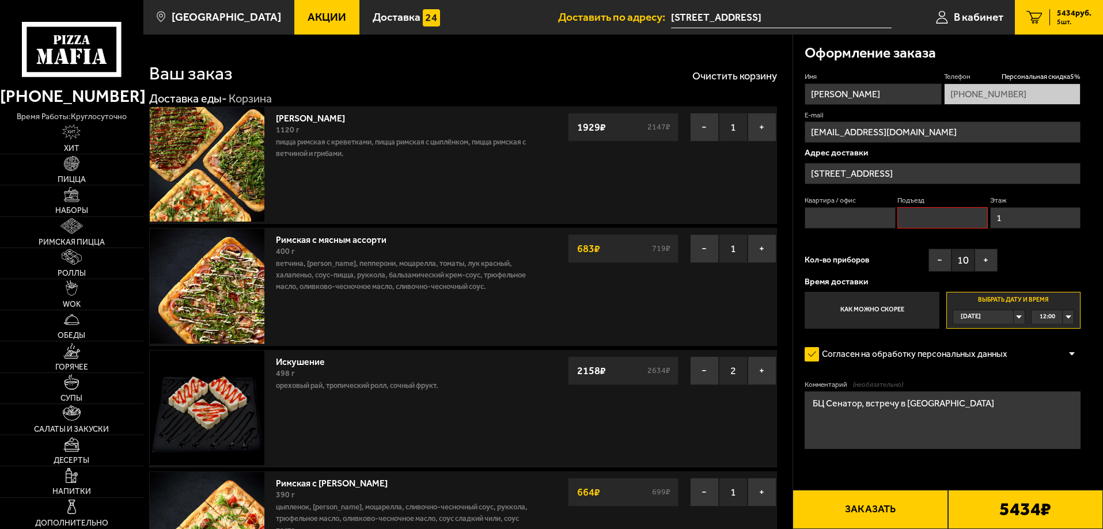
click at [952, 216] on input "Подъезд" at bounding box center [943, 217] width 90 height 21
type input "-"
click at [833, 217] on input "Квартира / офис" at bounding box center [850, 217] width 90 height 21
type input "-"
click at [904, 516] on button "Заказать" at bounding box center [870, 509] width 155 height 39
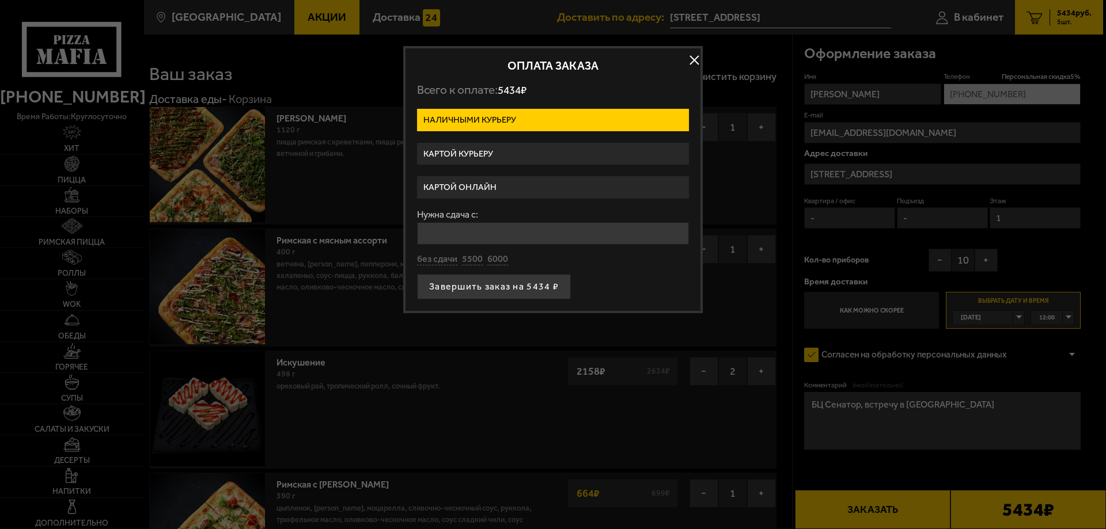
click at [508, 148] on label "Картой курьеру" at bounding box center [553, 154] width 272 height 22
click at [0, 0] on input "Картой курьеру" at bounding box center [0, 0] width 0 height 0
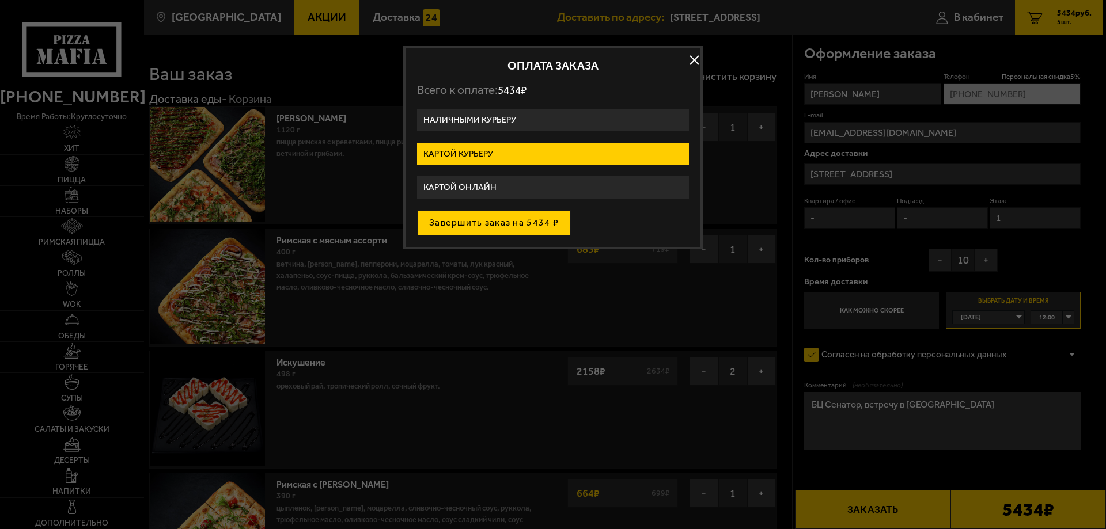
click at [500, 227] on button "Завершить заказ на 5434 ₽" at bounding box center [494, 222] width 154 height 25
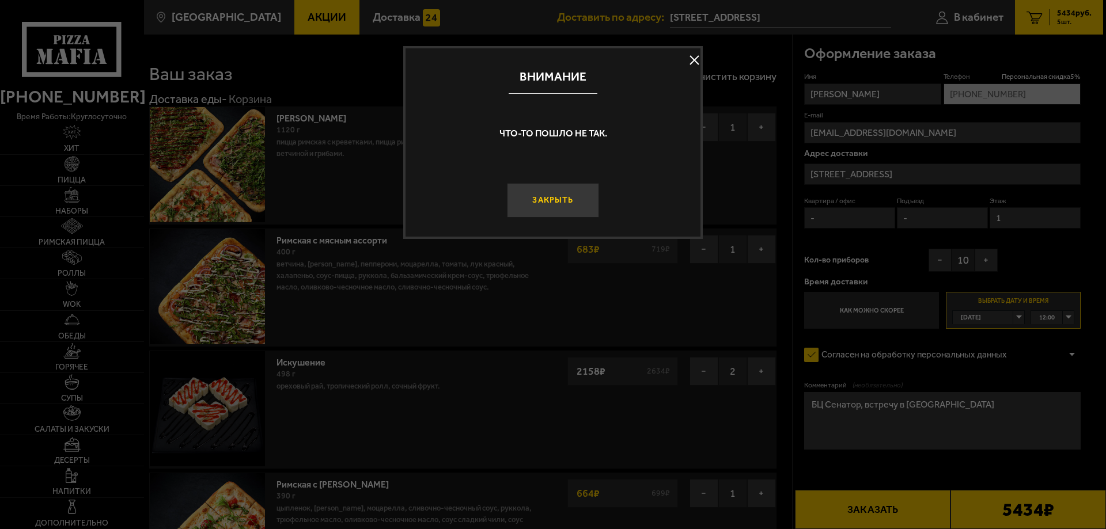
click at [558, 203] on button "Закрыть" at bounding box center [553, 200] width 92 height 35
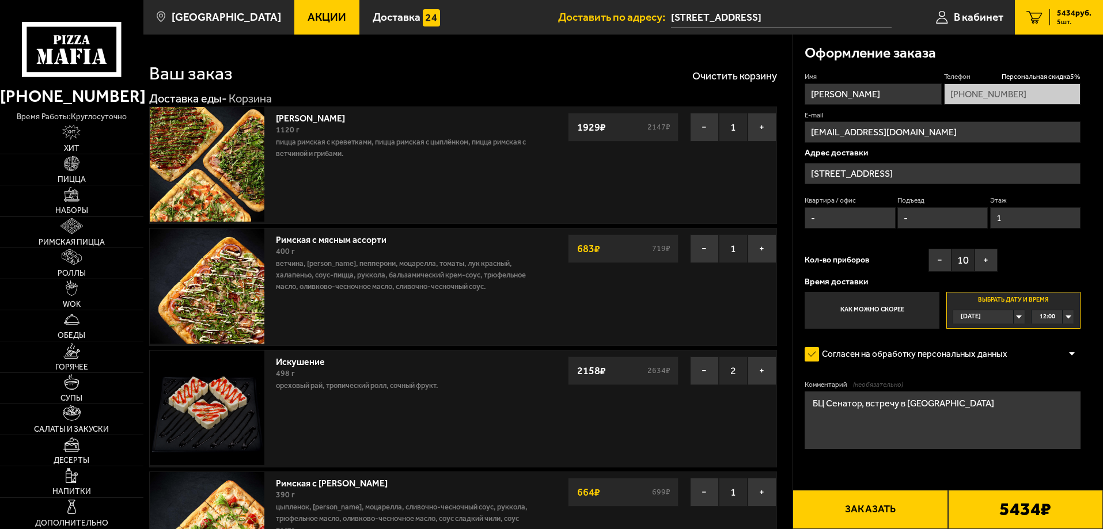
click at [890, 506] on button "Заказать" at bounding box center [870, 509] width 155 height 39
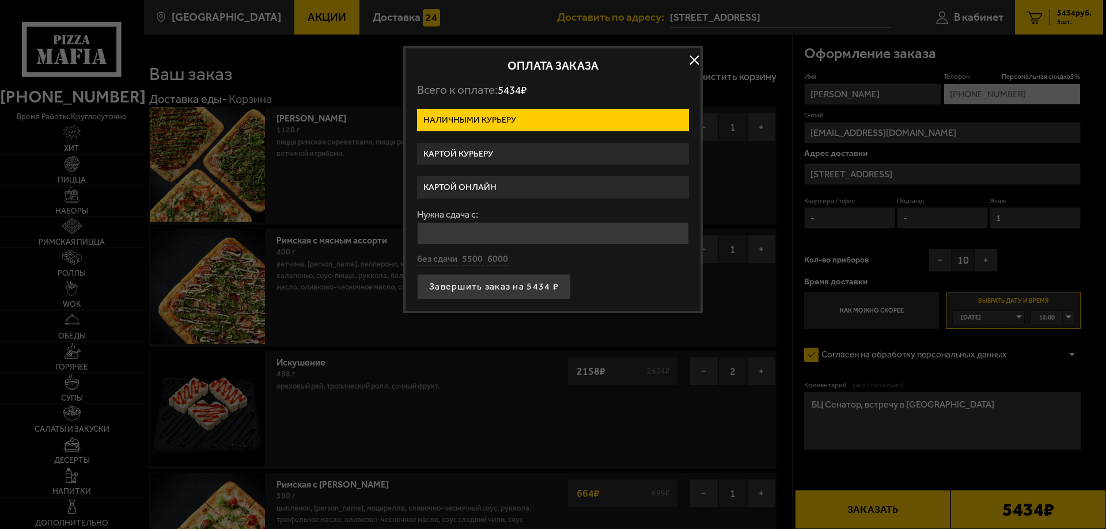
click at [498, 156] on label "Картой курьеру" at bounding box center [553, 154] width 272 height 22
click at [0, 0] on input "Картой курьеру" at bounding box center [0, 0] width 0 height 0
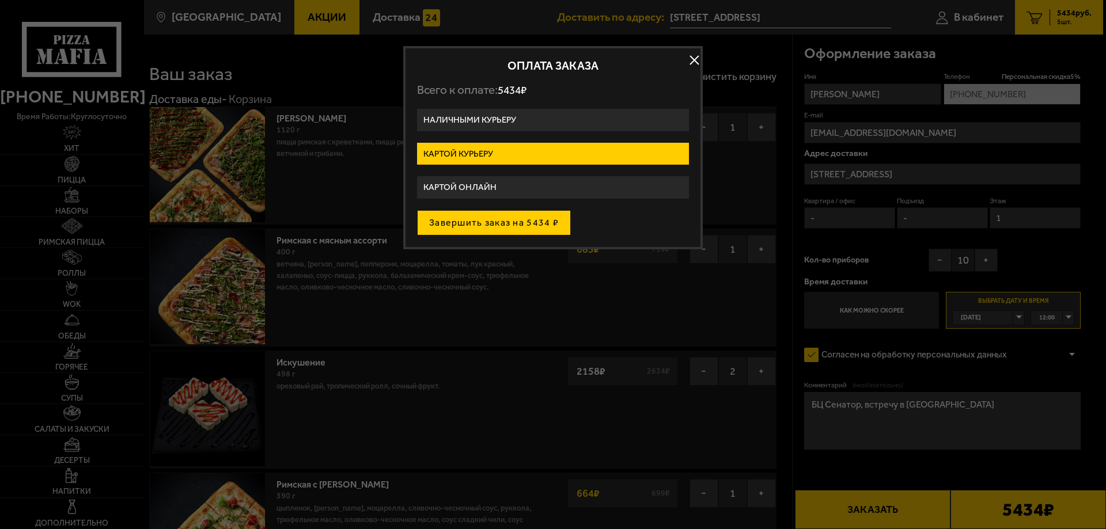
click at [519, 224] on button "Завершить заказ на 5434 ₽" at bounding box center [494, 222] width 154 height 25
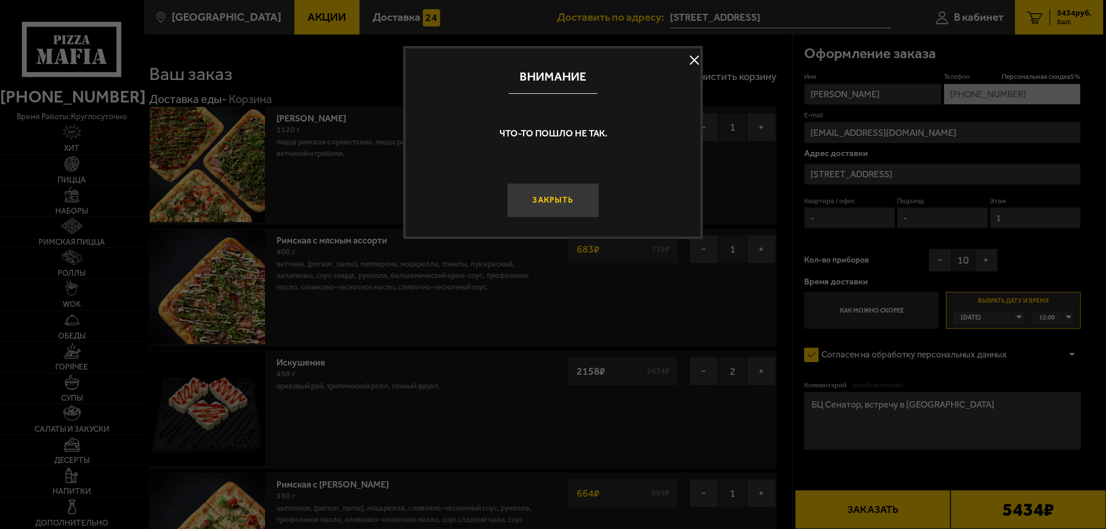
click at [558, 189] on button "Закрыть" at bounding box center [553, 200] width 92 height 35
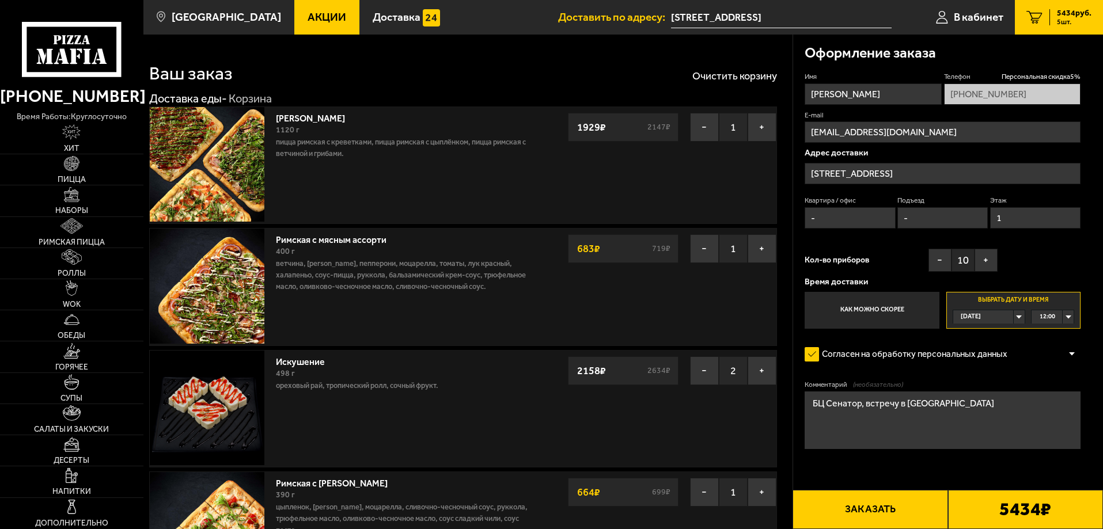
click at [1046, 311] on span "12:00" at bounding box center [1048, 317] width 16 height 13
click at [1054, 388] on span "12:30" at bounding box center [1049, 387] width 16 height 13
click at [868, 510] on button "Заказать" at bounding box center [870, 509] width 155 height 39
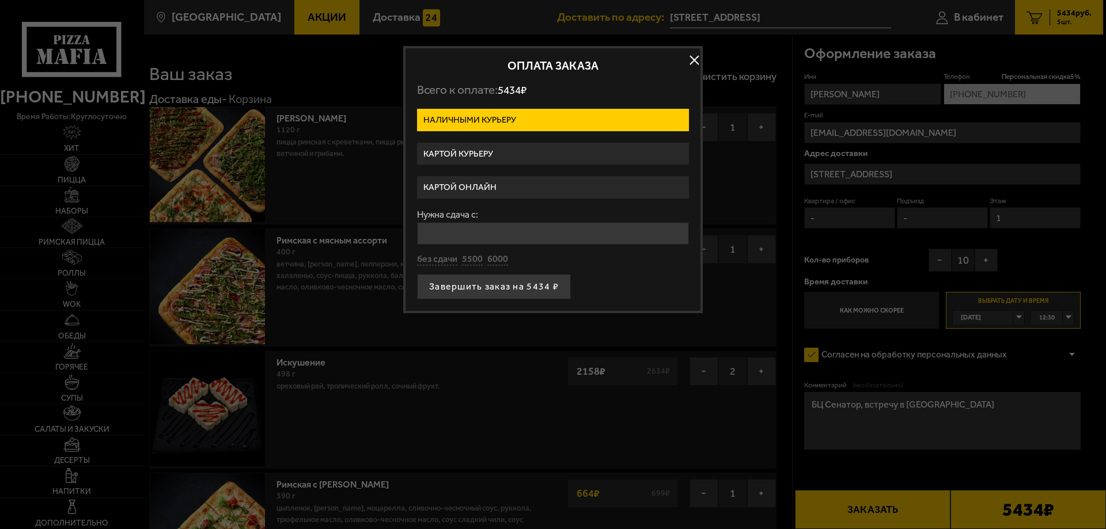
click at [485, 184] on label "Картой онлайн" at bounding box center [553, 187] width 272 height 22
click at [0, 0] on input "Картой онлайн" at bounding box center [0, 0] width 0 height 0
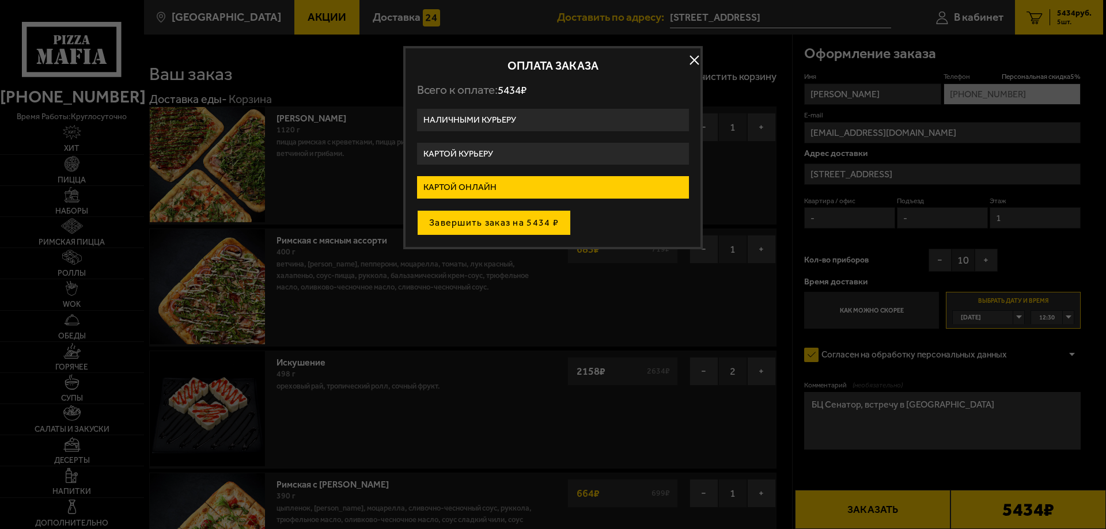
click at [502, 225] on button "Завершить заказ на 5434 ₽" at bounding box center [494, 222] width 154 height 25
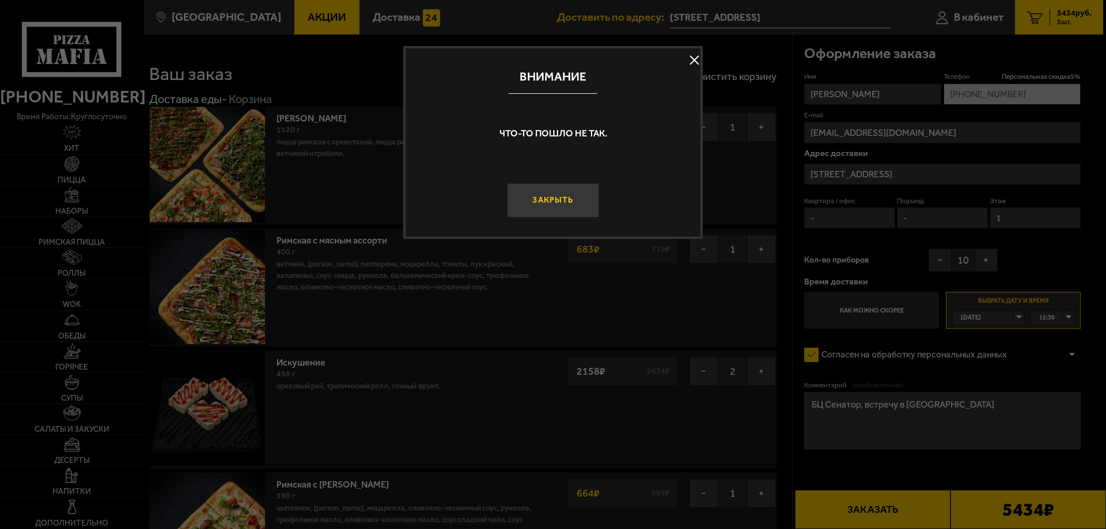
click at [558, 209] on button "Закрыть" at bounding box center [553, 200] width 92 height 35
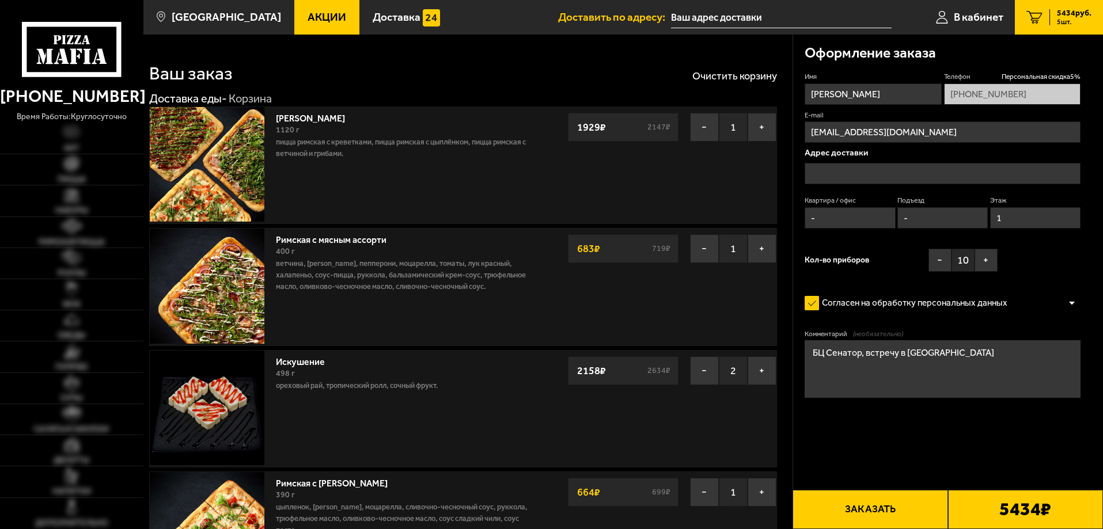
type input "[STREET_ADDRESS]"
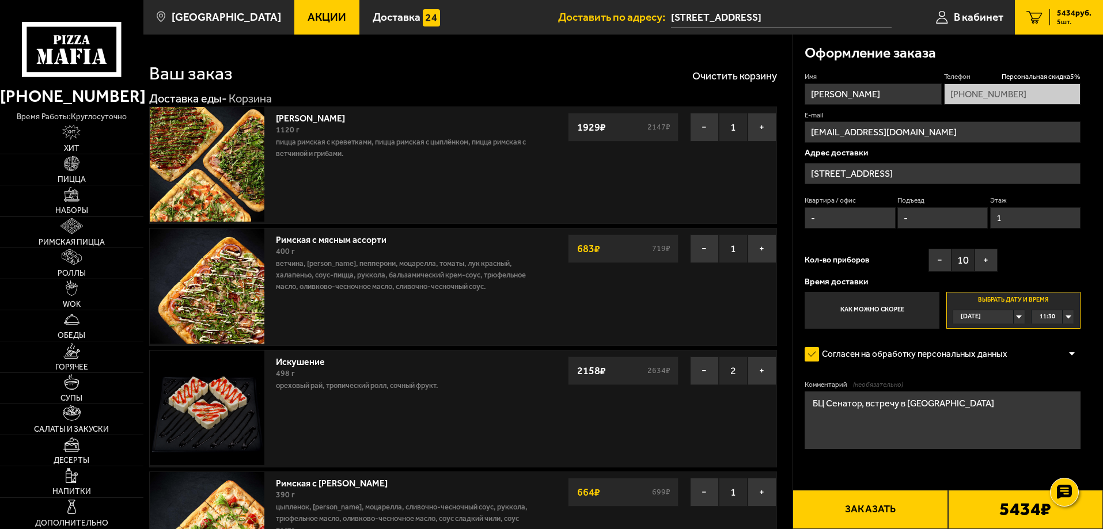
click at [1065, 316] on div "11:30" at bounding box center [1053, 317] width 42 height 13
click at [1051, 417] on span "13:00" at bounding box center [1049, 416] width 16 height 13
click at [848, 516] on button "Заказать" at bounding box center [870, 509] width 155 height 39
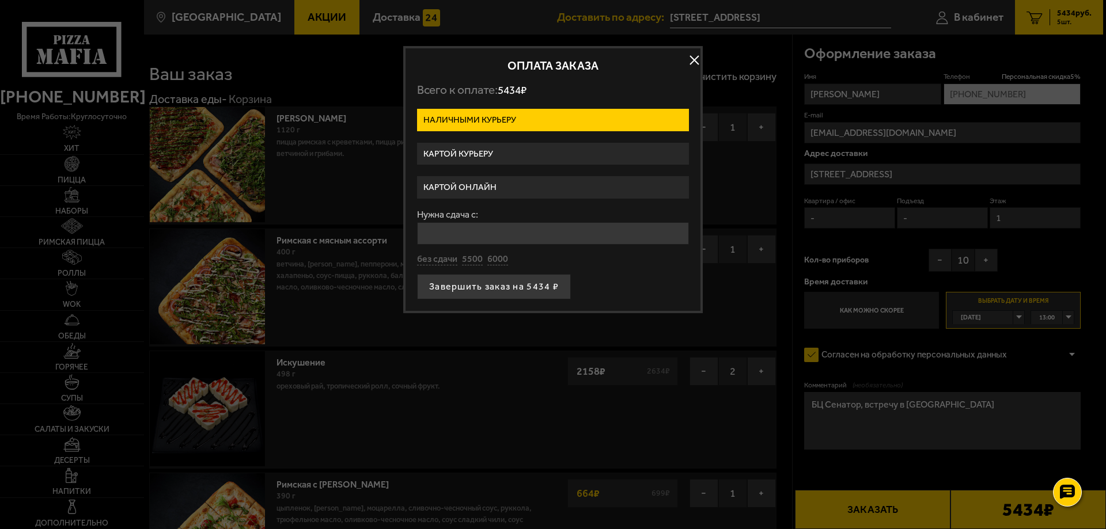
click at [498, 147] on label "Картой курьеру" at bounding box center [553, 154] width 272 height 22
click at [0, 0] on input "Картой курьеру" at bounding box center [0, 0] width 0 height 0
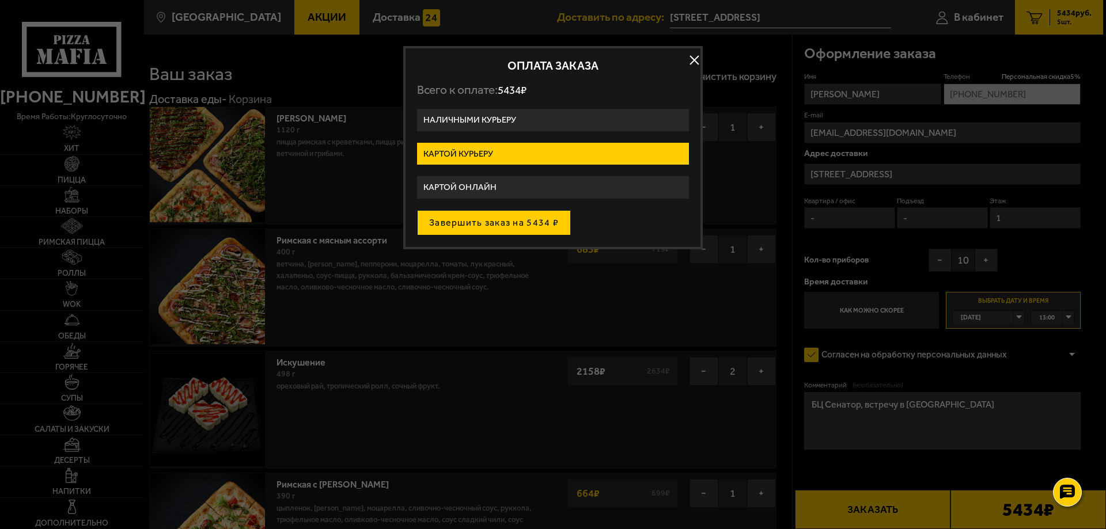
click at [529, 220] on button "Завершить заказ на 5434 ₽" at bounding box center [494, 222] width 154 height 25
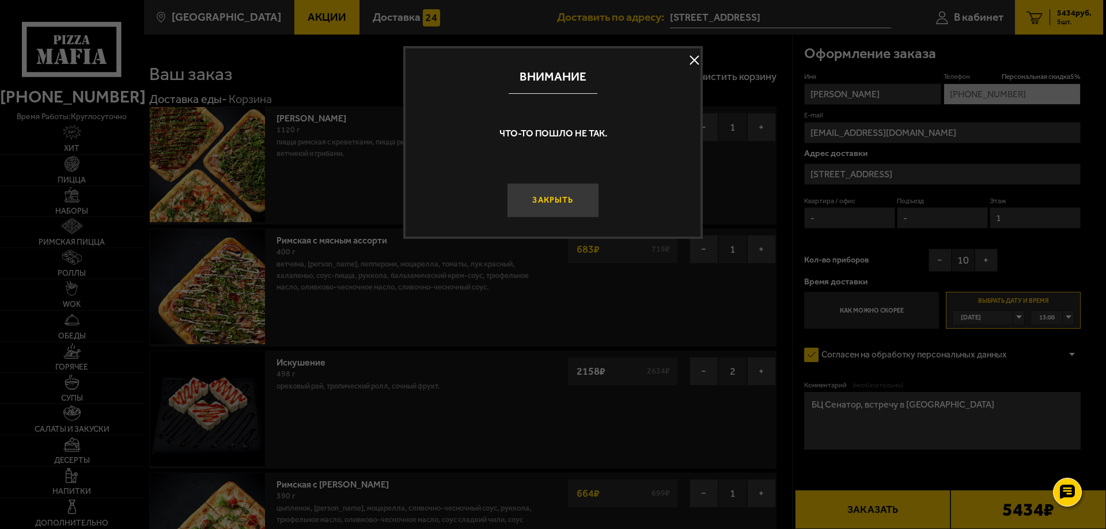
click at [546, 196] on button "Закрыть" at bounding box center [553, 200] width 92 height 35
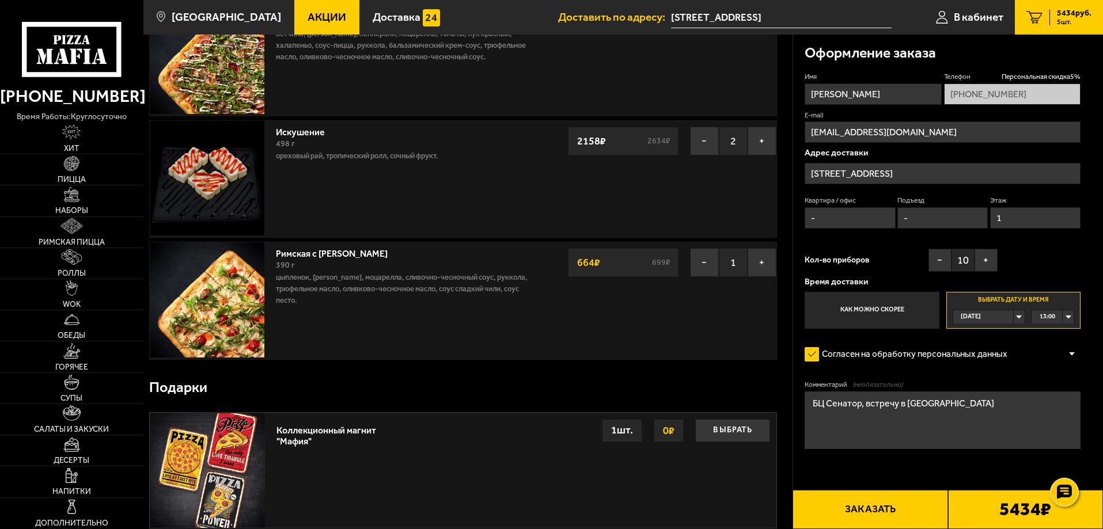
scroll to position [230, 0]
click at [905, 508] on button "Заказать" at bounding box center [870, 509] width 155 height 39
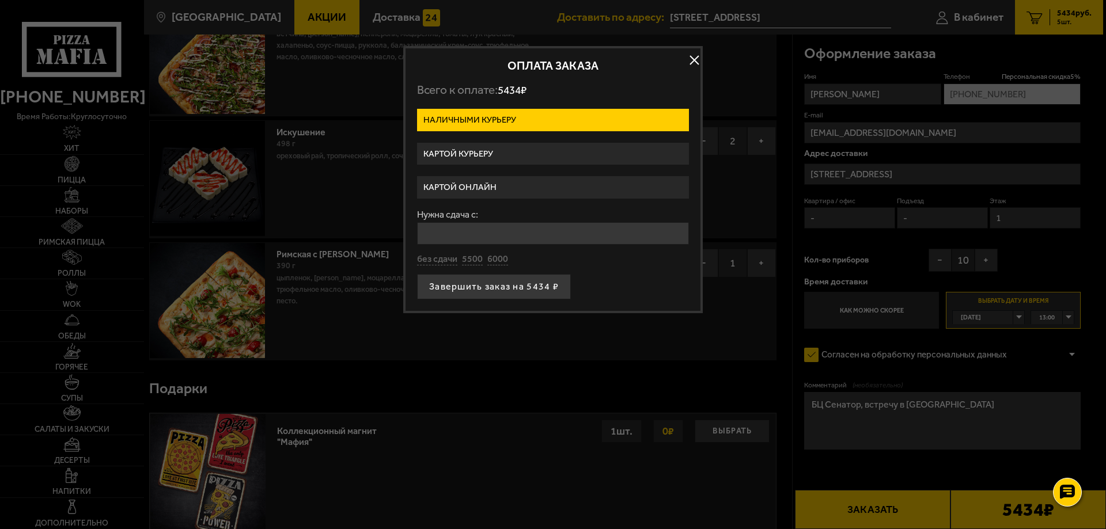
click at [534, 236] on input "Нужна сдача с:" at bounding box center [553, 233] width 272 height 22
click at [506, 183] on label "Картой онлайн" at bounding box center [553, 187] width 272 height 22
click at [0, 0] on input "Картой онлайн" at bounding box center [0, 0] width 0 height 0
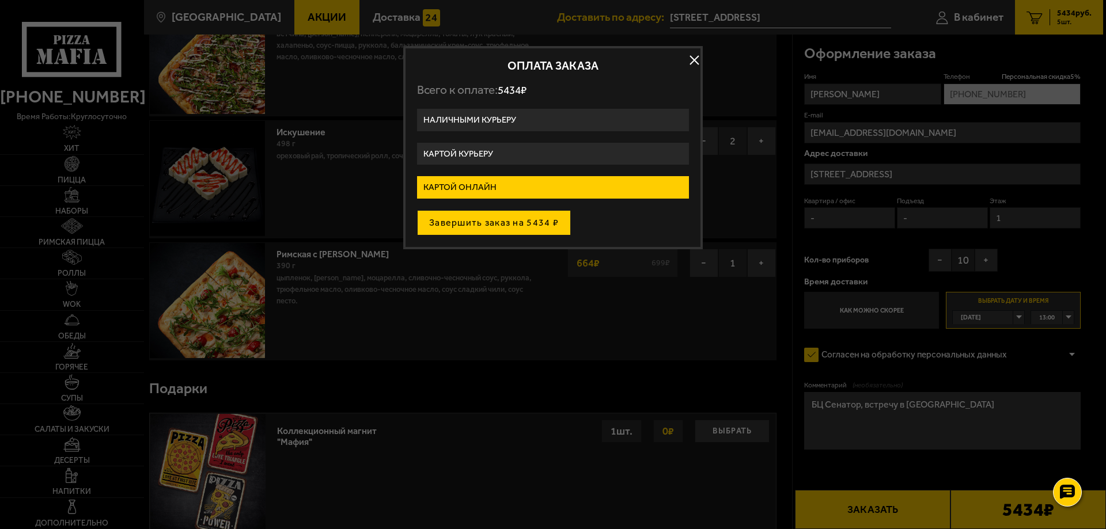
click at [511, 215] on button "Завершить заказ на 5434 ₽" at bounding box center [494, 222] width 154 height 25
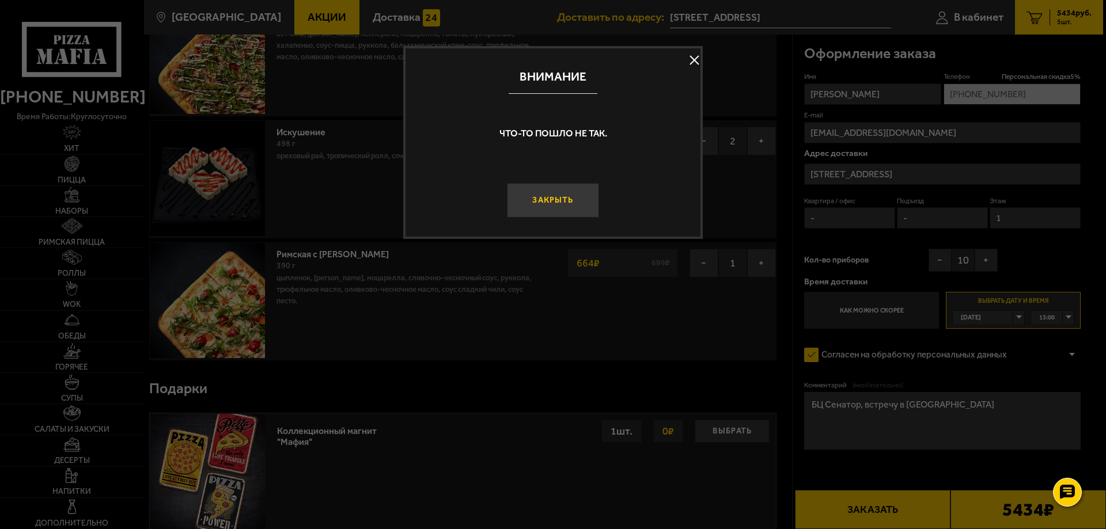
click at [543, 201] on button "Закрыть" at bounding box center [553, 200] width 92 height 35
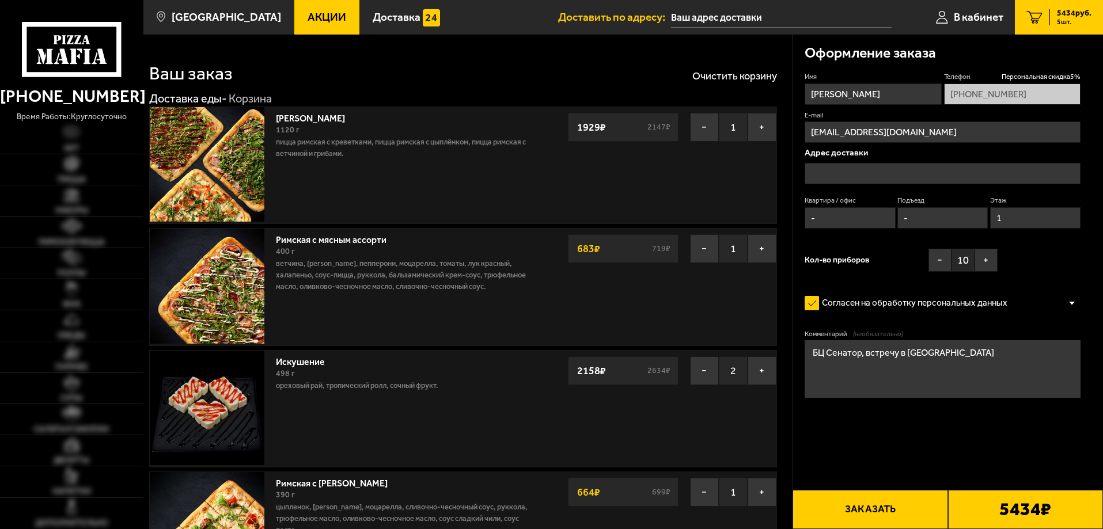
type input "[STREET_ADDRESS]"
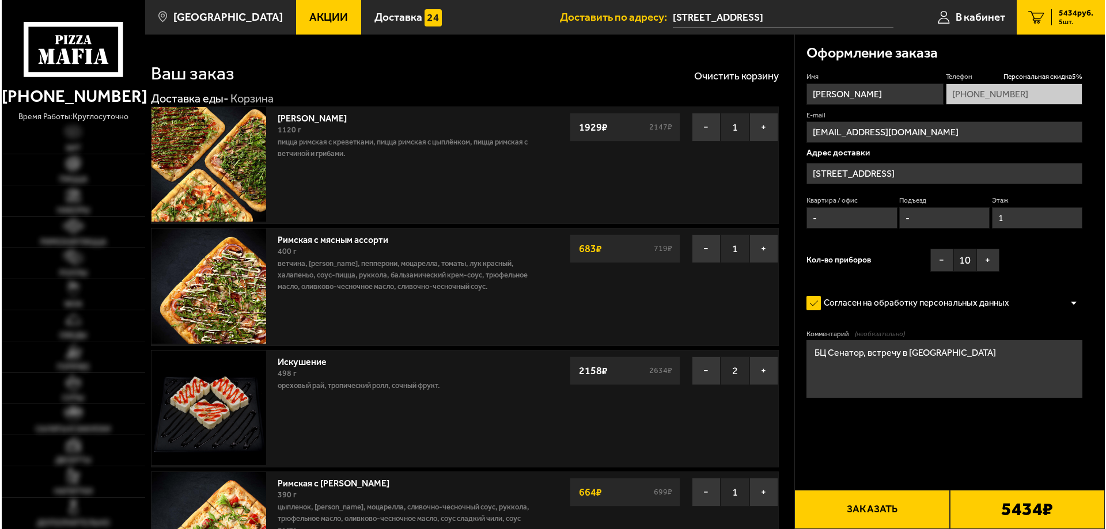
scroll to position [230, 0]
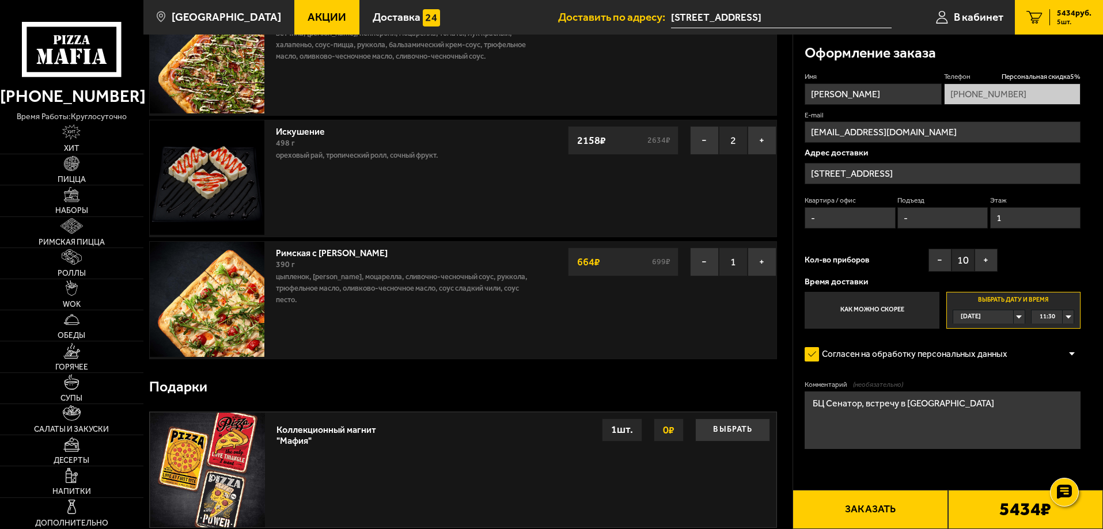
click at [1052, 16] on div "5434 руб. 5 шт." at bounding box center [1071, 17] width 42 height 16
click at [962, 12] on span "В кабинет" at bounding box center [979, 17] width 50 height 11
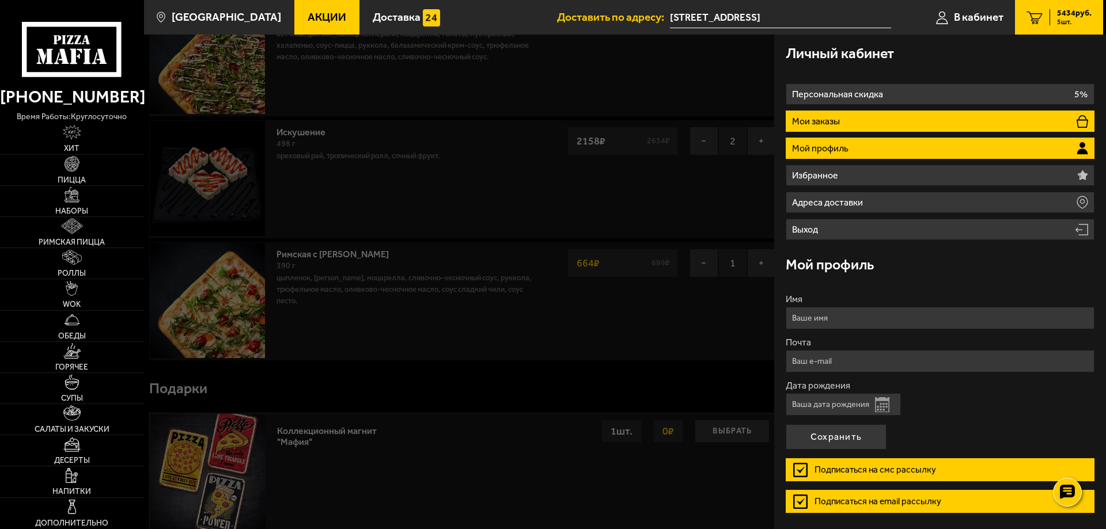
click at [846, 119] on li "Мои заказы" at bounding box center [940, 121] width 309 height 21
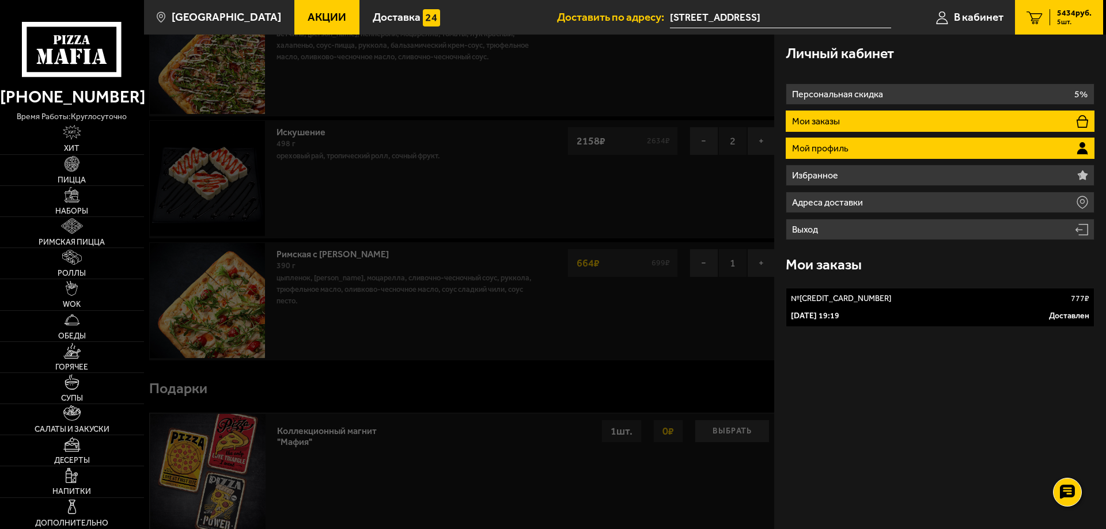
click at [843, 150] on p "Мой профиль" at bounding box center [821, 148] width 59 height 9
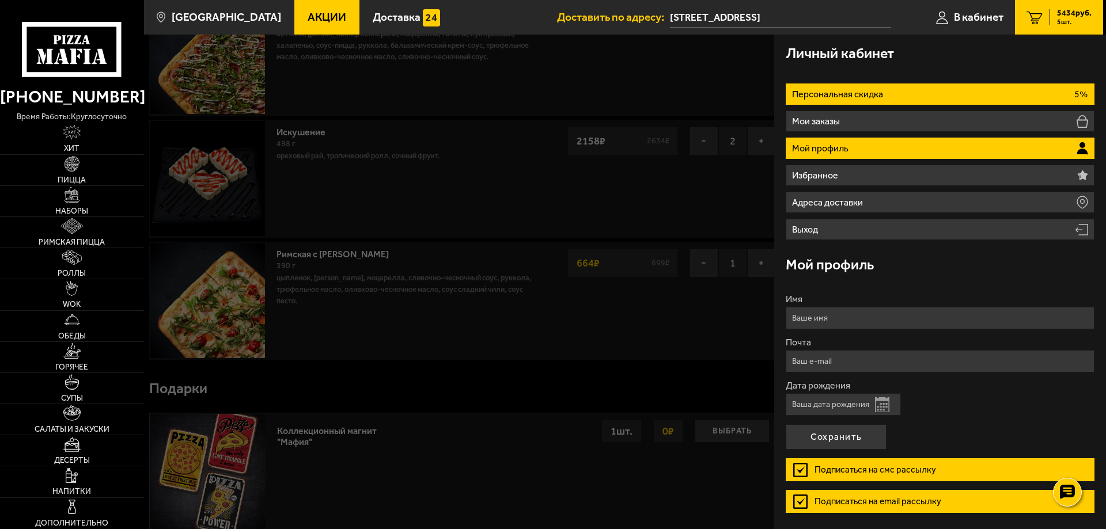
click at [846, 92] on p "Персональная скидка" at bounding box center [839, 94] width 94 height 9
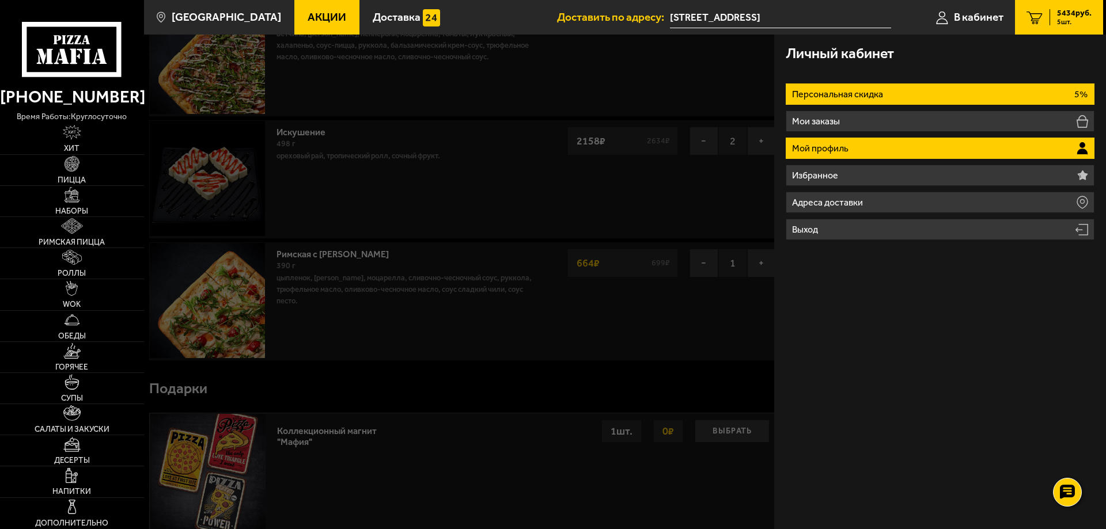
click at [845, 149] on p "Мой профиль" at bounding box center [821, 148] width 59 height 9
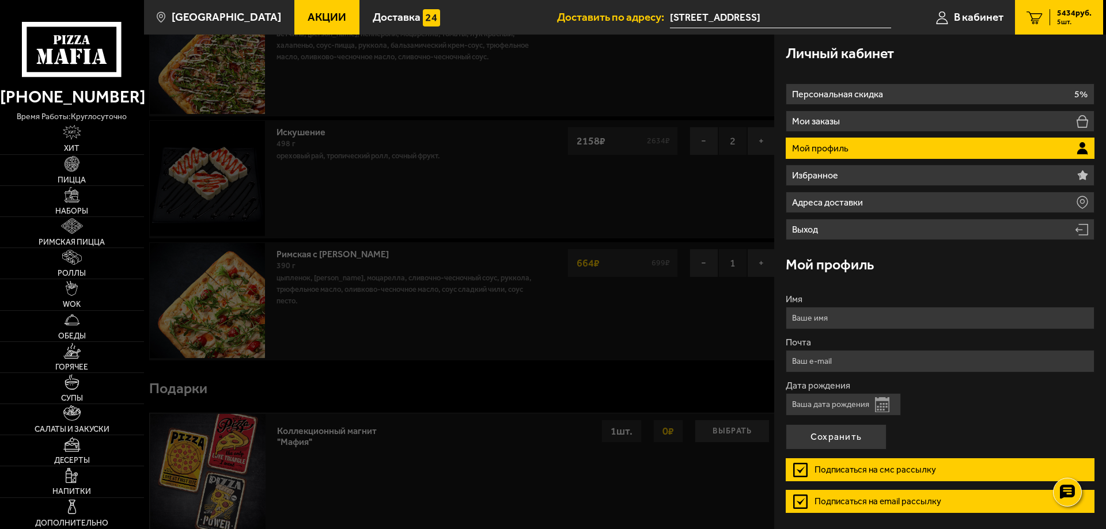
click at [1047, 14] on link "5 5434 руб. 5 шт." at bounding box center [1059, 17] width 88 height 35
click at [1032, 21] on icon "5" at bounding box center [1035, 17] width 16 height 13
click at [1080, 28] on link "5 5434 руб. 5 шт." at bounding box center [1059, 17] width 88 height 35
click at [1070, 19] on span "5 шт." at bounding box center [1074, 21] width 35 height 7
click at [1027, 18] on icon "5" at bounding box center [1035, 17] width 16 height 13
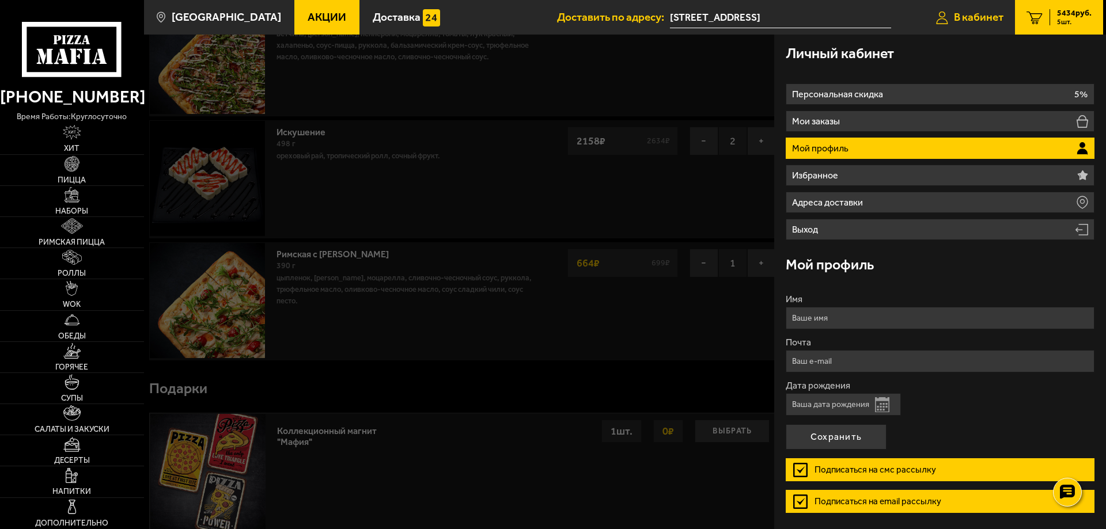
click at [978, 12] on span "В кабинет" at bounding box center [979, 17] width 50 height 11
click at [1055, 20] on div "5434 руб. 5 шт." at bounding box center [1071, 17] width 42 height 16
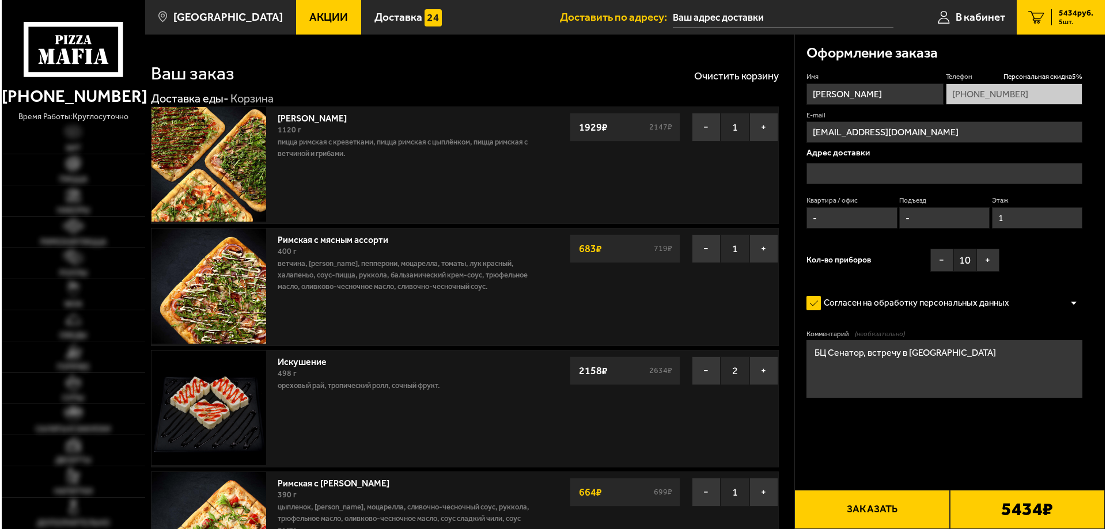
scroll to position [230, 0]
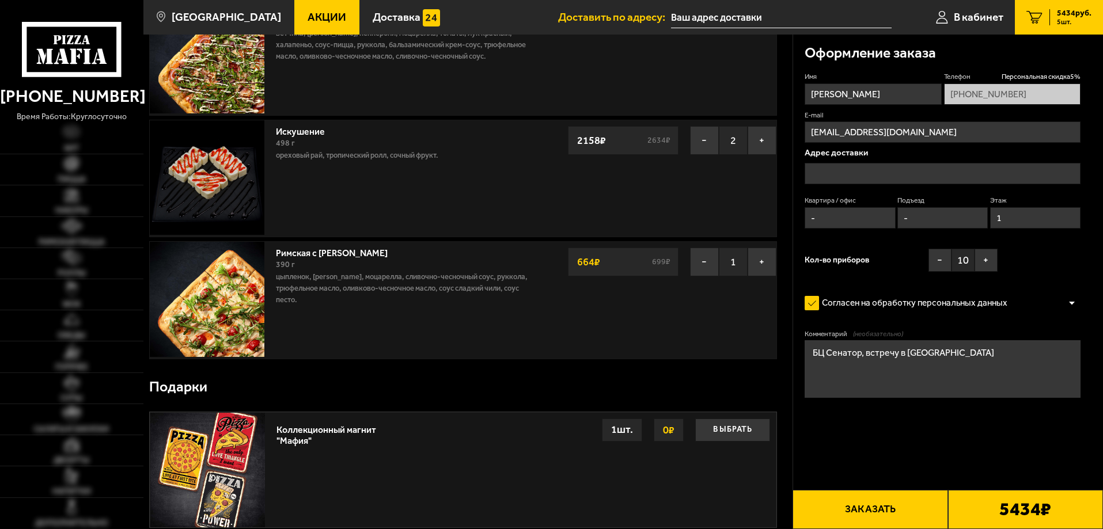
type input "[STREET_ADDRESS]"
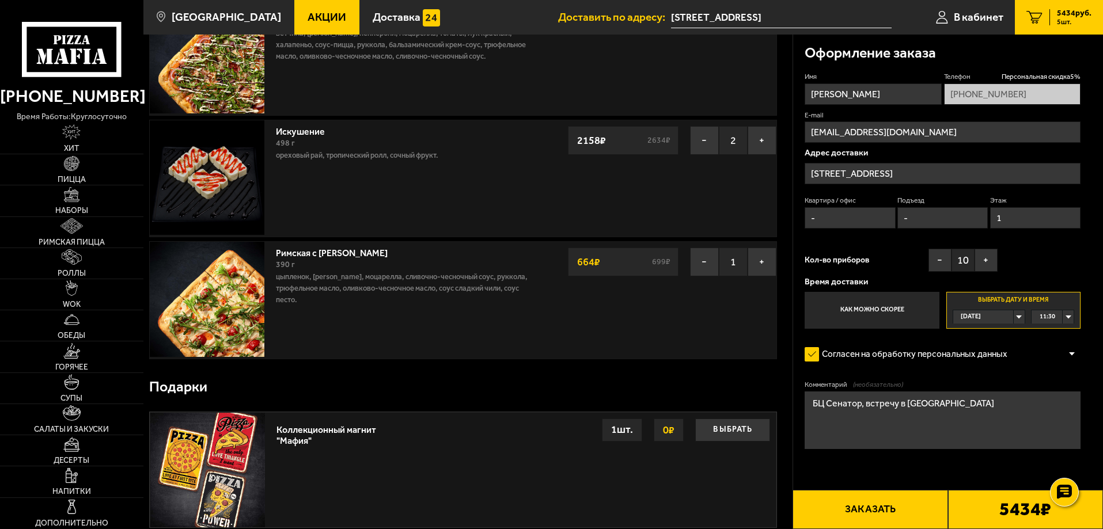
click at [926, 222] on input "-" at bounding box center [943, 217] width 90 height 21
type input "1"
click at [831, 216] on input "-" at bounding box center [850, 217] width 90 height 21
type input "1"
click at [1064, 316] on div "11:30" at bounding box center [1053, 317] width 42 height 13
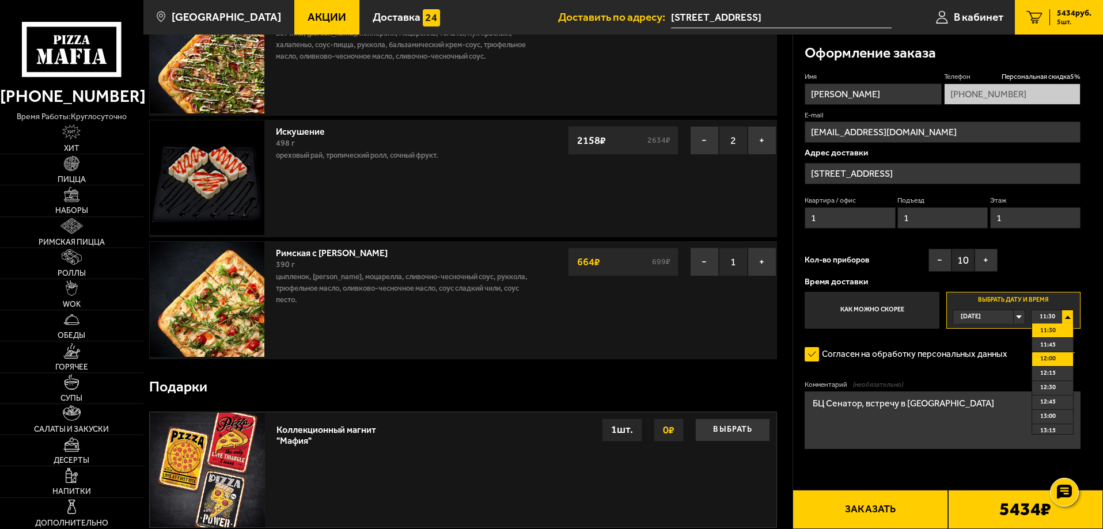
click at [1053, 357] on span "12:00" at bounding box center [1049, 359] width 16 height 13
click at [887, 505] on button "Заказать" at bounding box center [870, 509] width 155 height 39
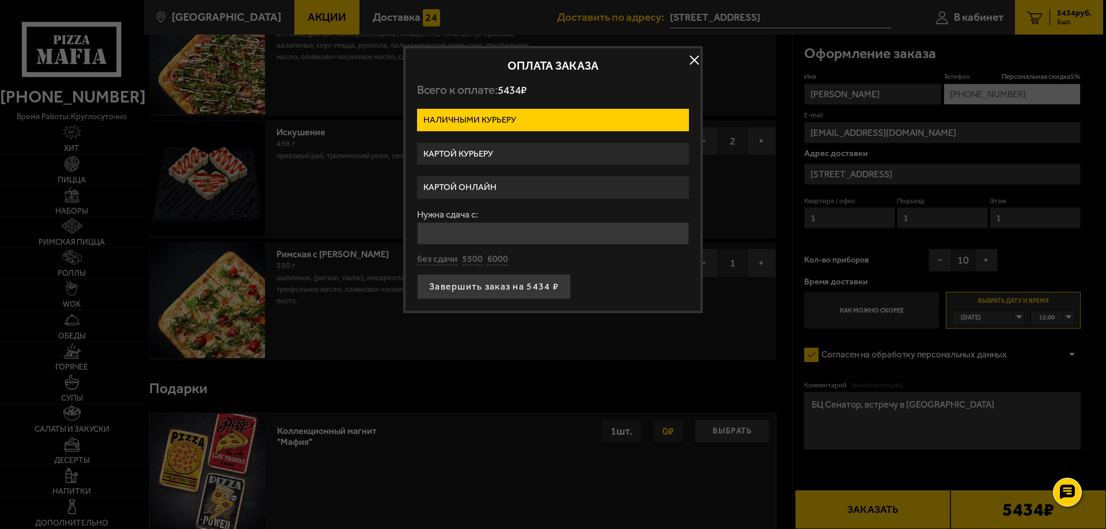
click at [492, 188] on label "Картой онлайн" at bounding box center [553, 187] width 272 height 22
click at [0, 0] on input "Картой онлайн" at bounding box center [0, 0] width 0 height 0
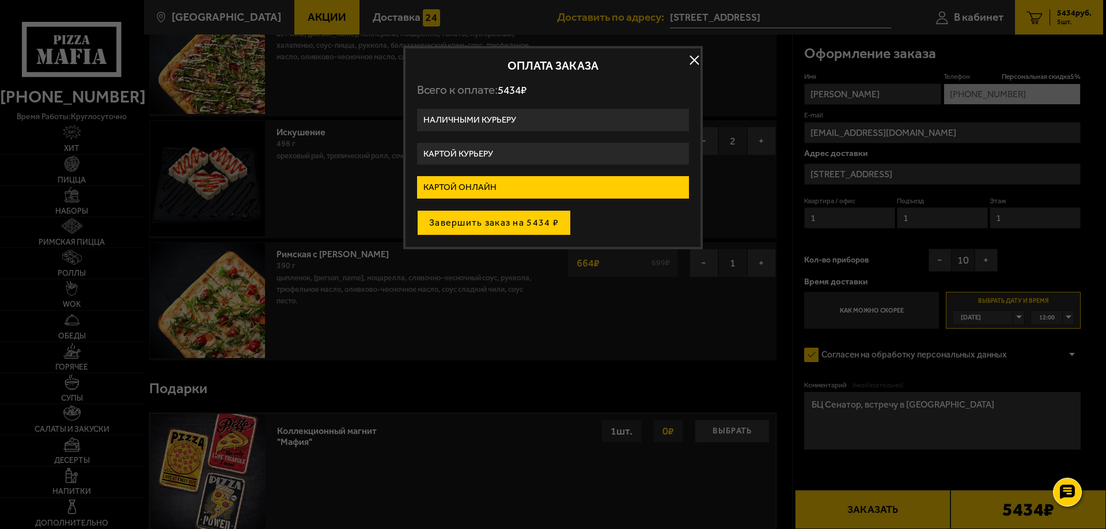
click at [516, 223] on button "Завершить заказ на 5434 ₽" at bounding box center [494, 222] width 154 height 25
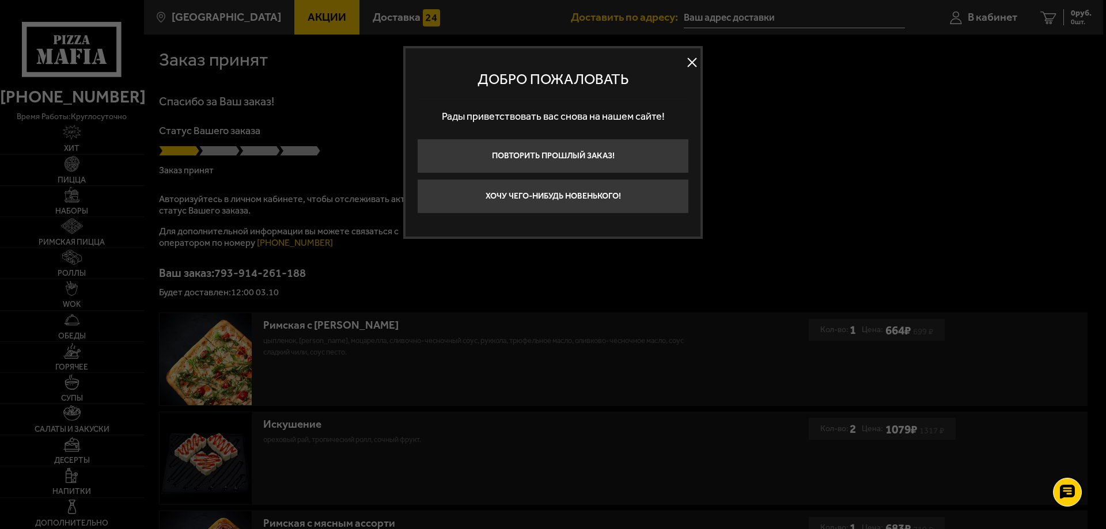
click at [690, 62] on button at bounding box center [691, 62] width 17 height 17
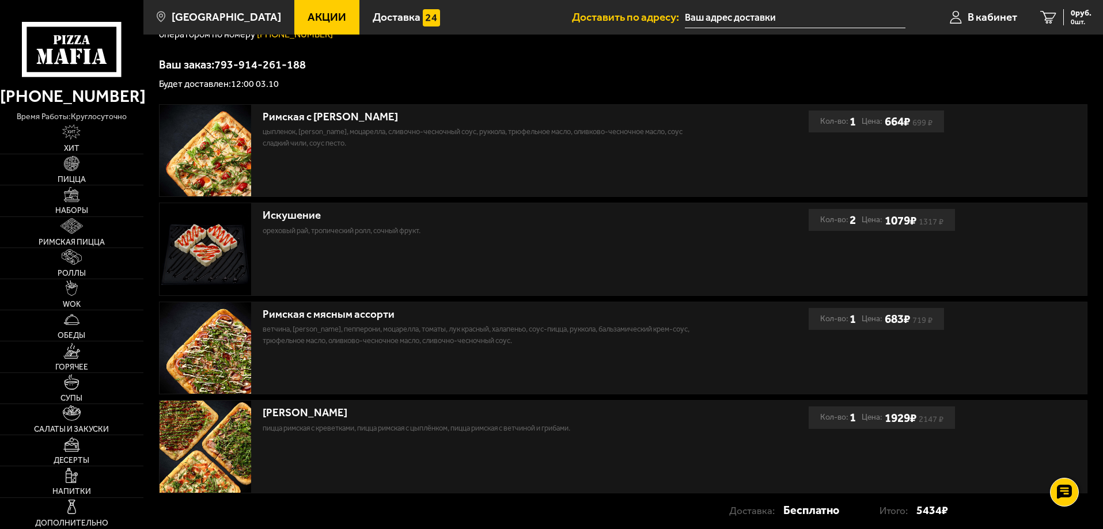
scroll to position [230, 0]
